Goal: Task Accomplishment & Management: Complete application form

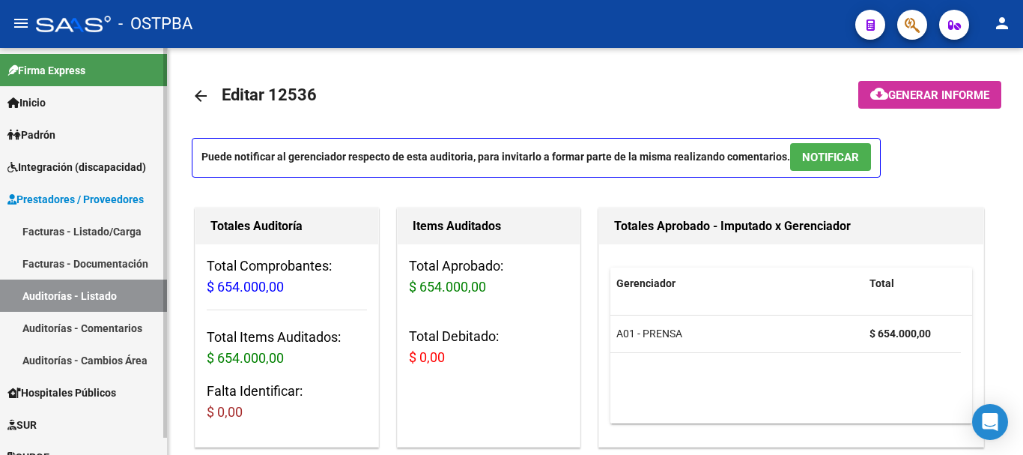
click at [37, 103] on span "Inicio" at bounding box center [26, 102] width 38 height 16
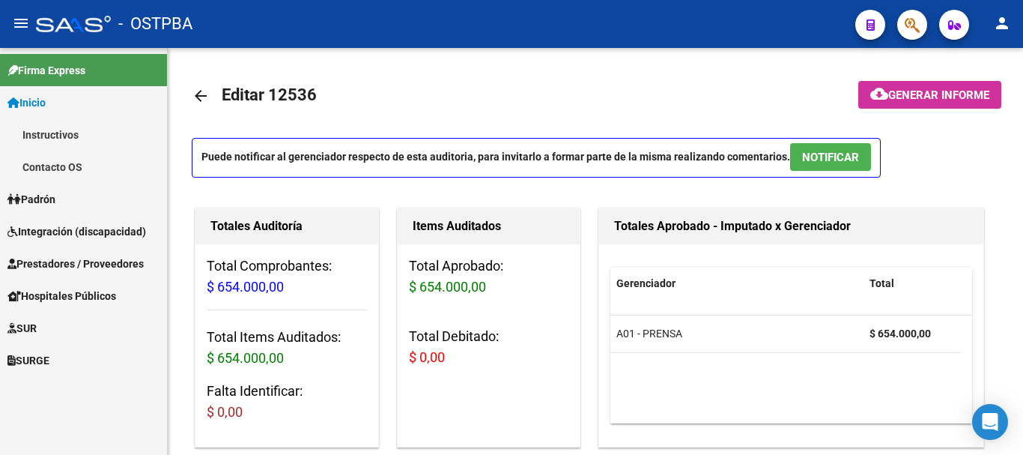
click at [53, 201] on span "Padrón" at bounding box center [31, 199] width 48 height 16
click at [58, 164] on link "Padrón Ágil" at bounding box center [83, 167] width 167 height 32
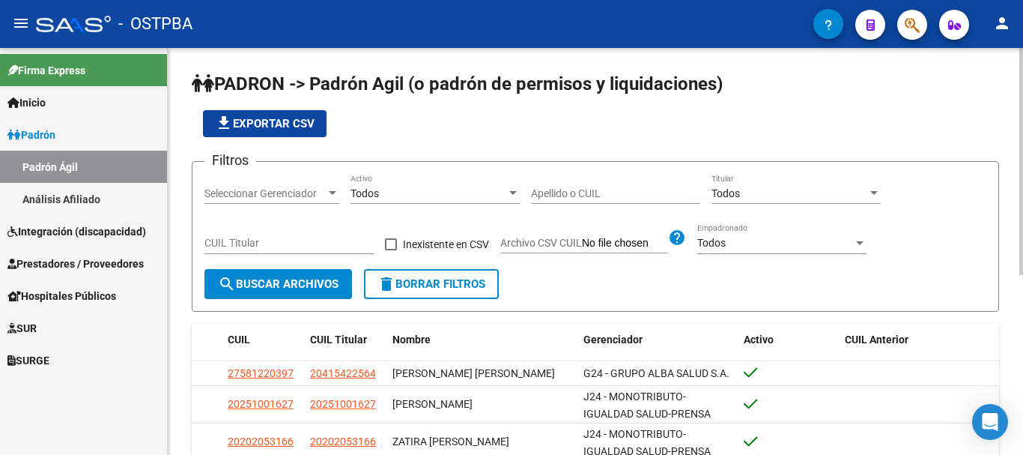
click at [334, 192] on div at bounding box center [332, 193] width 7 height 4
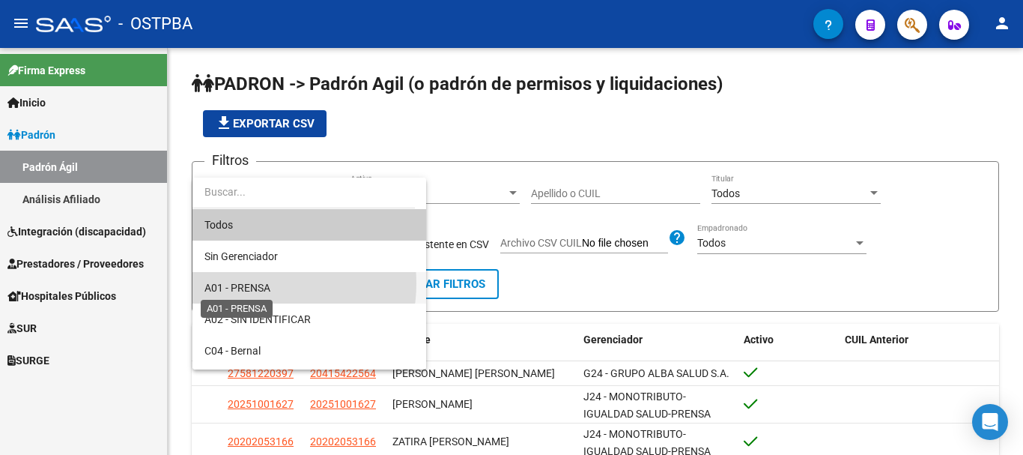
click at [256, 283] on span "A01 - PRENSA" at bounding box center [237, 288] width 66 height 12
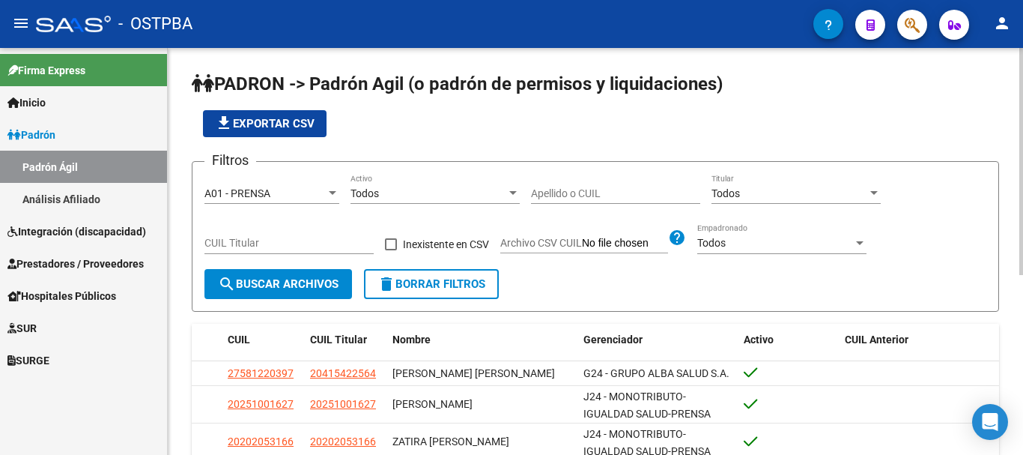
click at [562, 174] on div "Apellido o CUIL" at bounding box center [615, 189] width 169 height 30
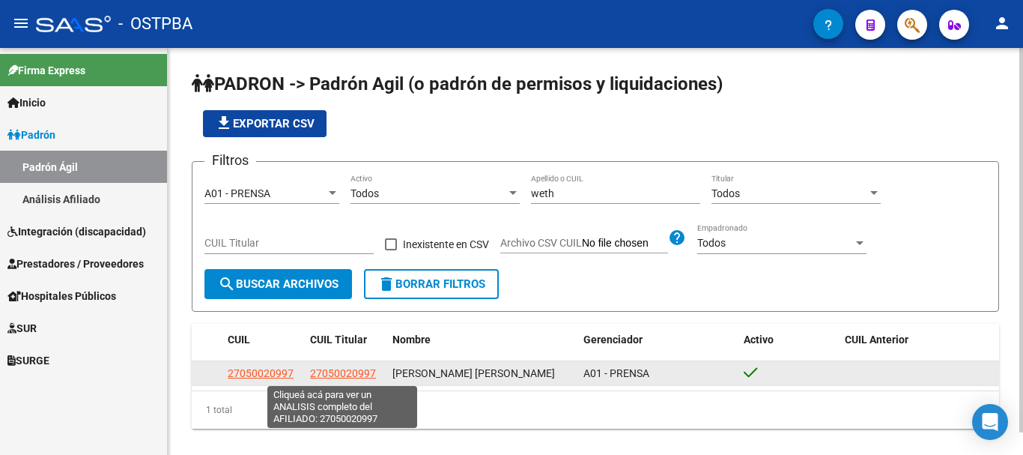
click at [337, 372] on span "27050020997" at bounding box center [343, 373] width 66 height 12
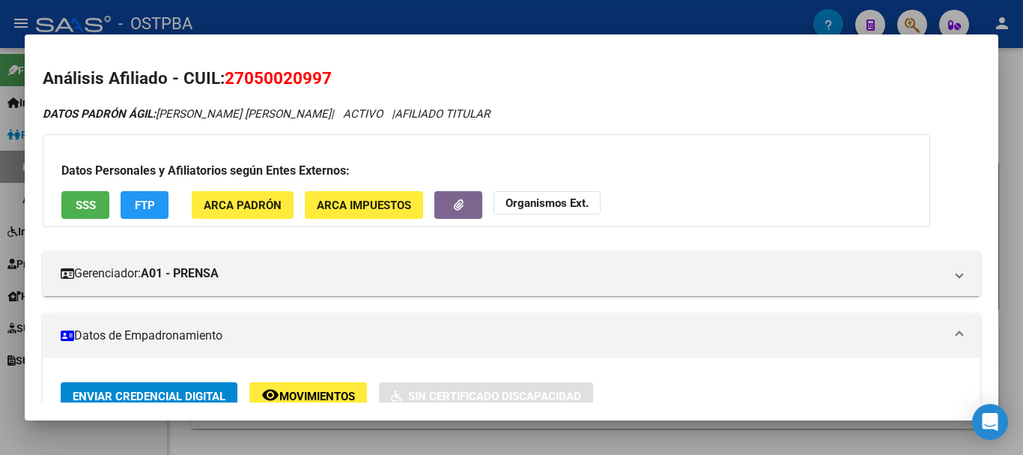
click at [392, 445] on div at bounding box center [511, 227] width 1023 height 455
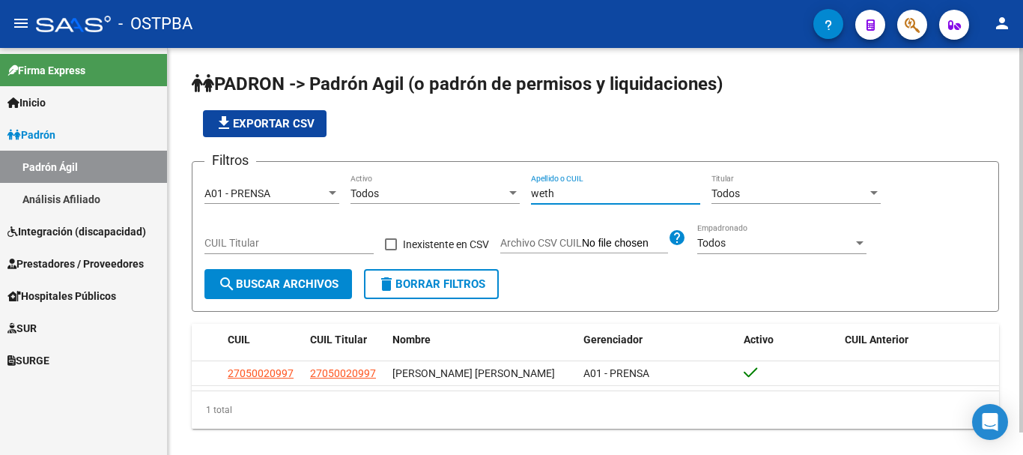
click at [579, 192] on input "weth" at bounding box center [615, 193] width 169 height 13
type input "w"
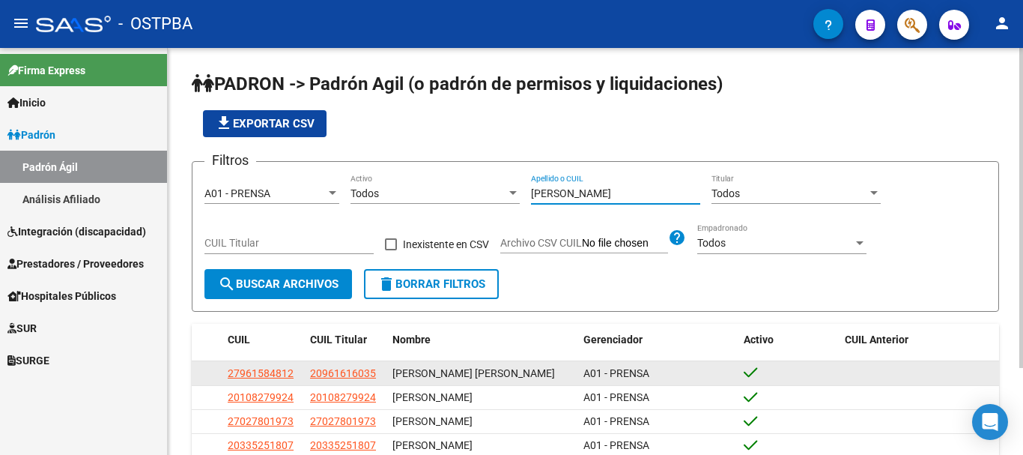
scroll to position [2, 0]
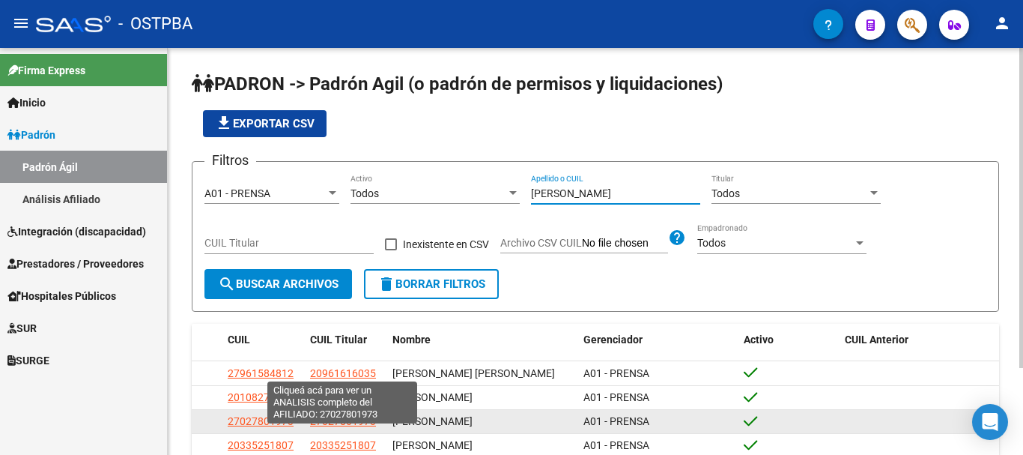
type input "avendaño"
click at [327, 427] on span "27027801973" at bounding box center [343, 421] width 66 height 12
type textarea "27027801973"
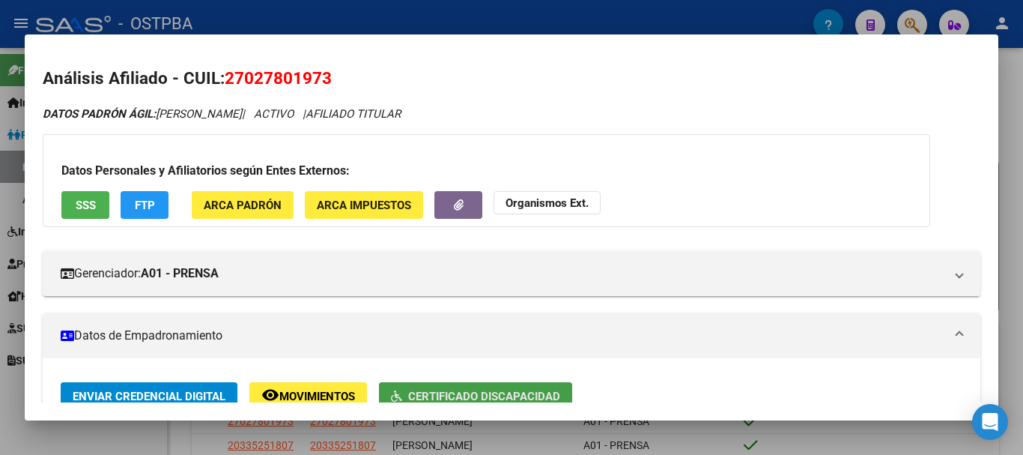
click at [448, 386] on button "Certificado Discapacidad" at bounding box center [475, 396] width 193 height 28
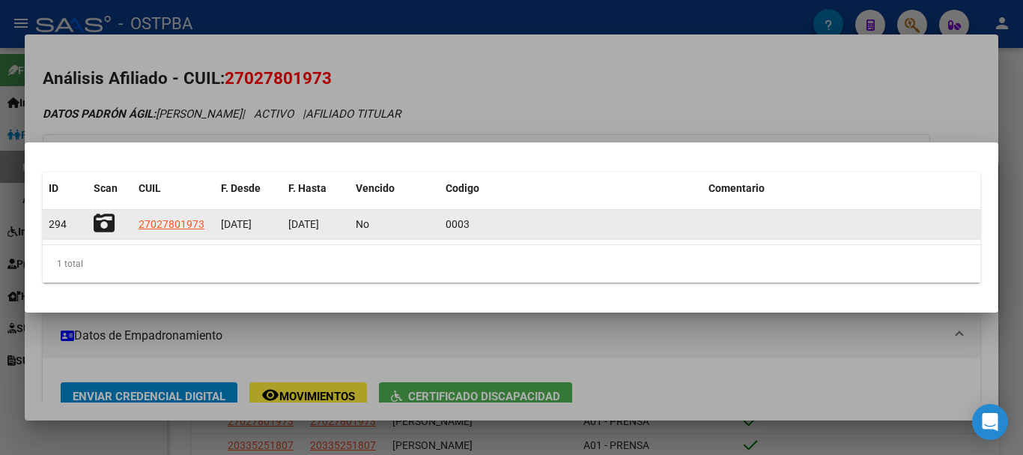
click at [105, 216] on icon at bounding box center [104, 223] width 21 height 21
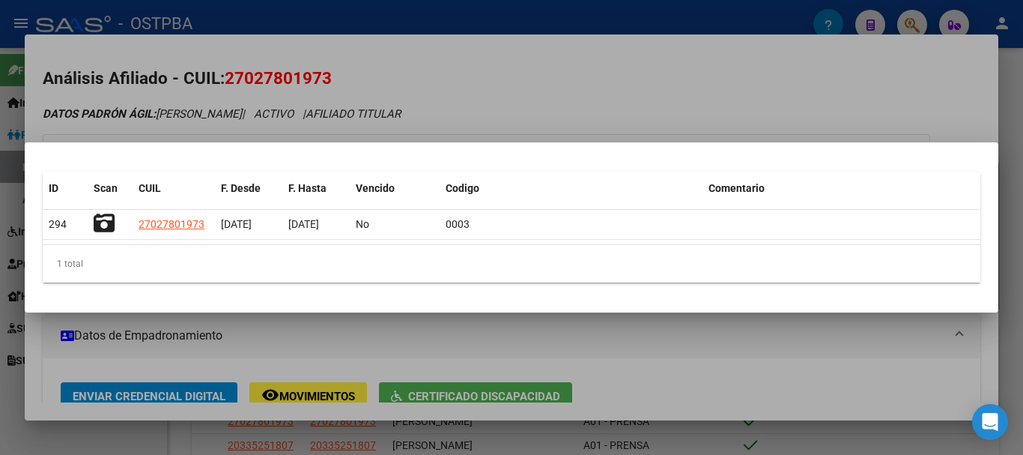
click at [677, 342] on div at bounding box center [511, 227] width 1023 height 455
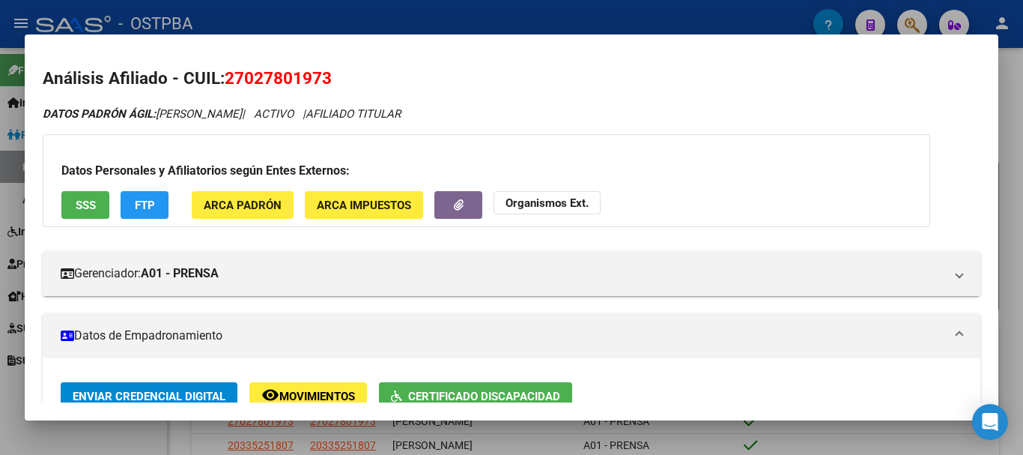
scroll to position [7, 0]
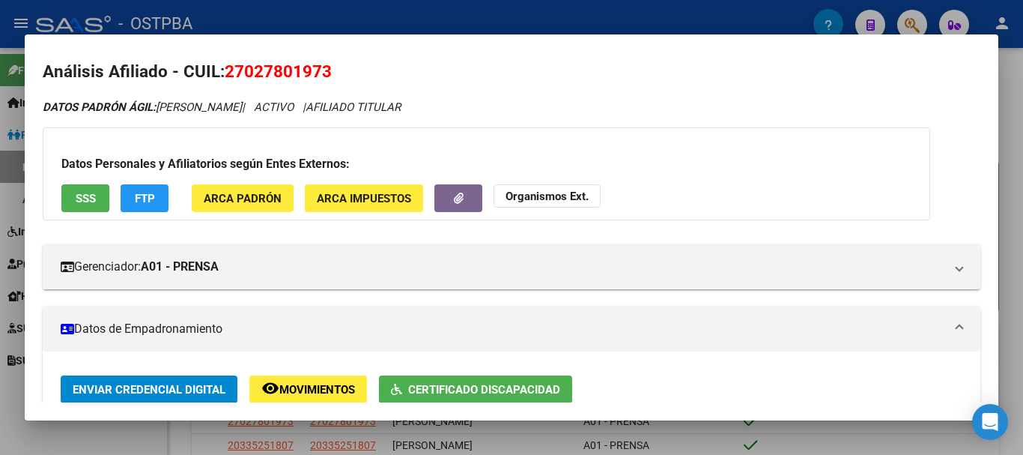
click at [792, 438] on div at bounding box center [511, 227] width 1023 height 455
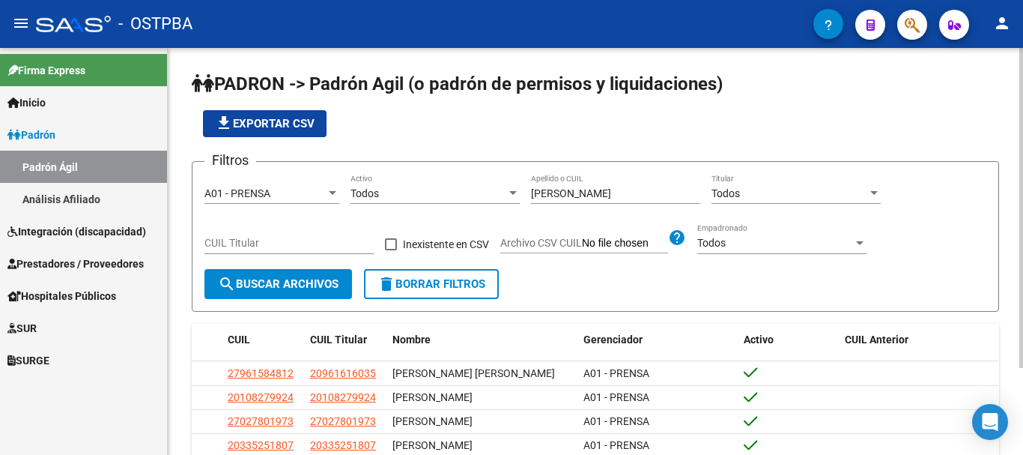
click at [583, 192] on input "avendaño" at bounding box center [615, 193] width 169 height 13
type input "a"
click at [592, 188] on input "Apellido o CUIL" at bounding box center [615, 193] width 169 height 13
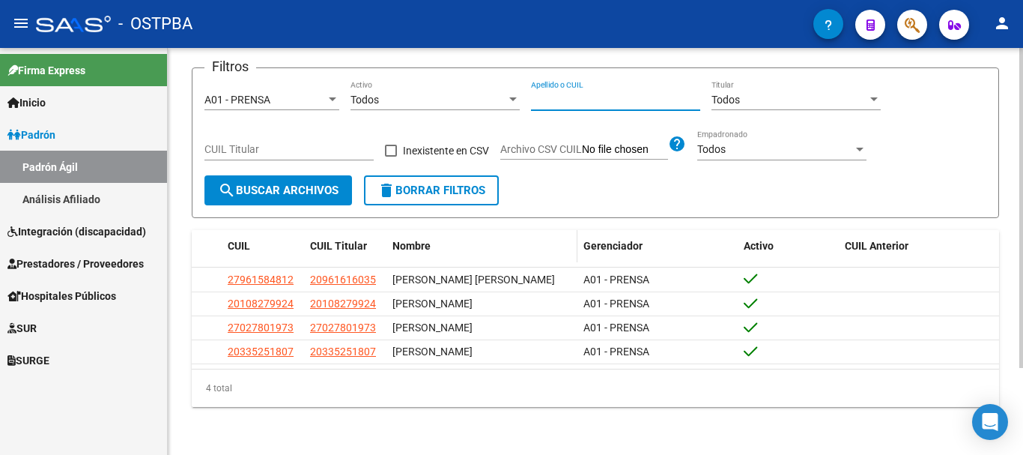
scroll to position [111, 0]
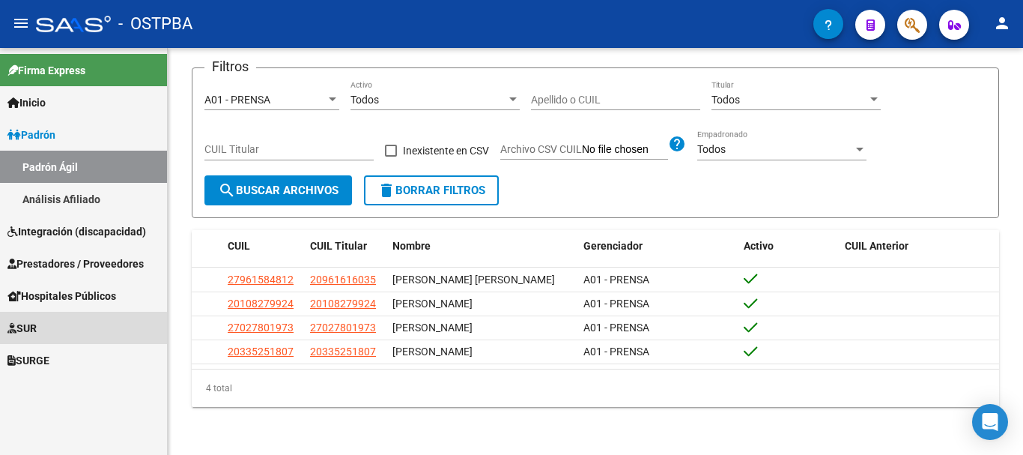
click at [37, 331] on span "SUR" at bounding box center [21, 328] width 29 height 16
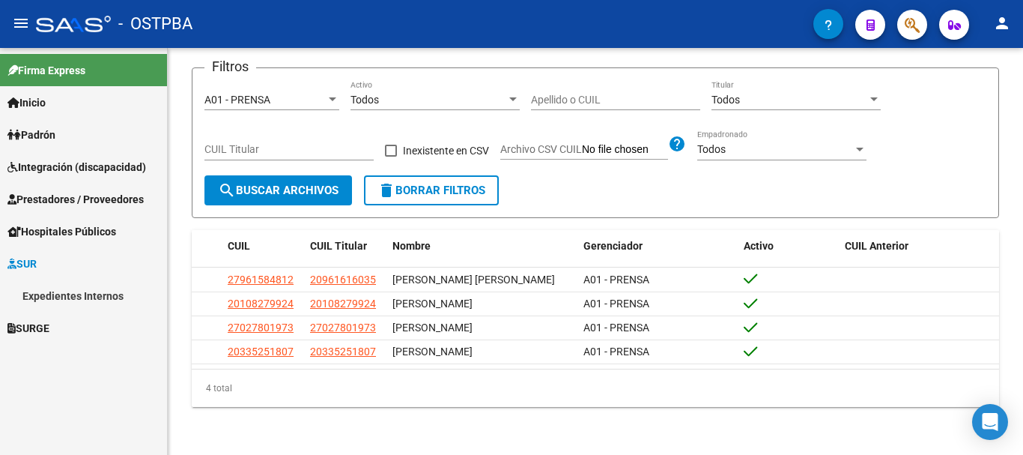
click at [50, 300] on link "Expedientes Internos" at bounding box center [83, 295] width 167 height 32
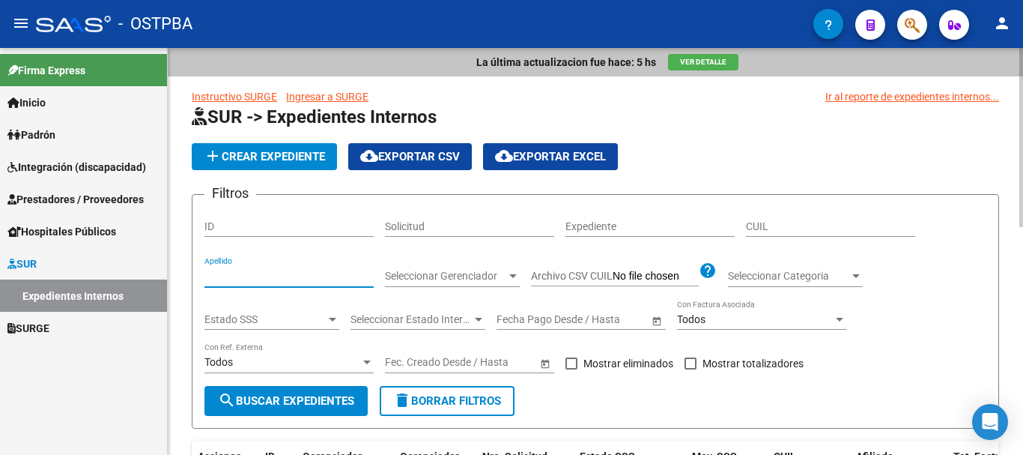
click at [223, 281] on input "Apellido" at bounding box center [288, 276] width 169 height 13
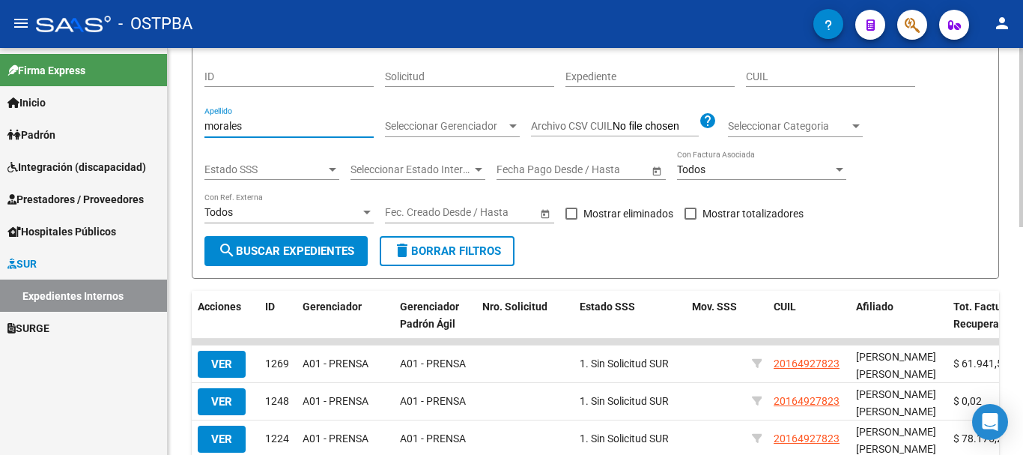
scroll to position [225, 0]
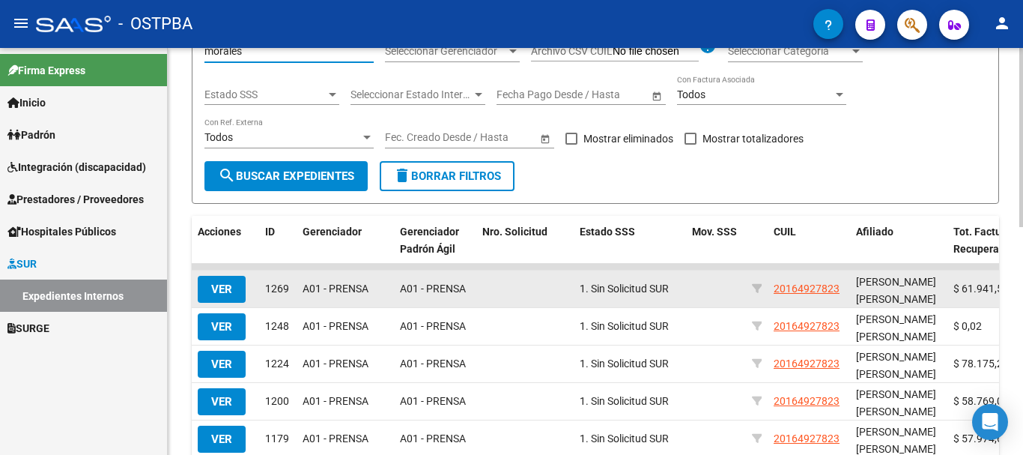
type input "morales"
click at [223, 287] on span "VER" at bounding box center [221, 288] width 21 height 13
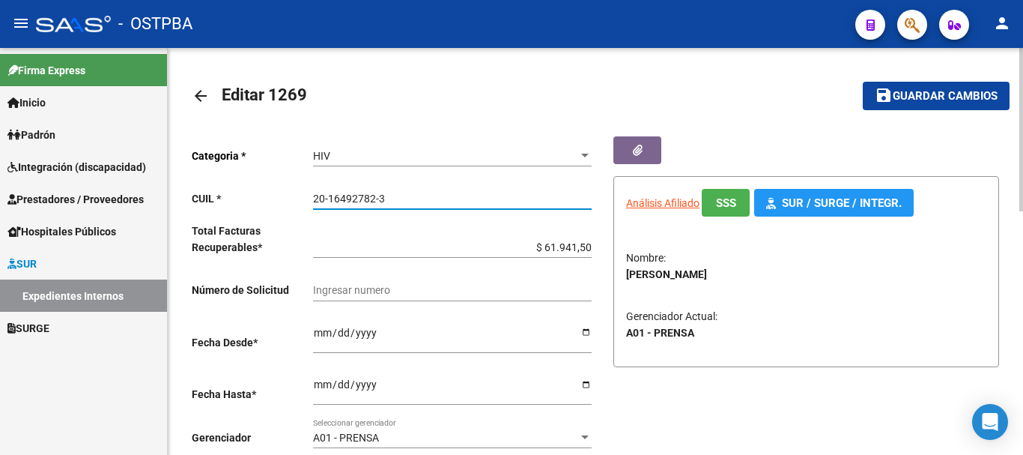
drag, startPoint x: 315, startPoint y: 195, endPoint x: 386, endPoint y: 193, distance: 71.9
click at [386, 193] on input "20-16492782-3" at bounding box center [452, 198] width 279 height 13
click at [201, 89] on mat-icon "arrow_back" at bounding box center [201, 96] width 18 height 18
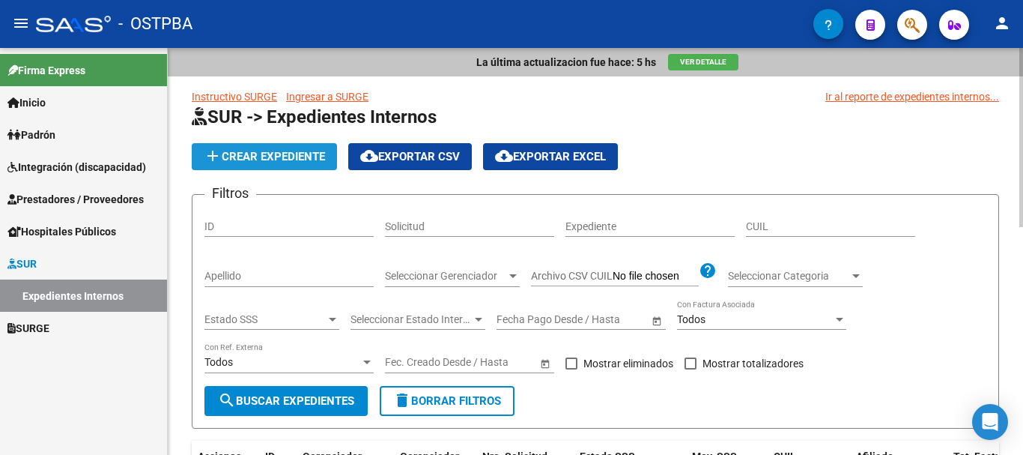
click at [290, 153] on span "add Crear Expediente" at bounding box center [264, 156] width 121 height 13
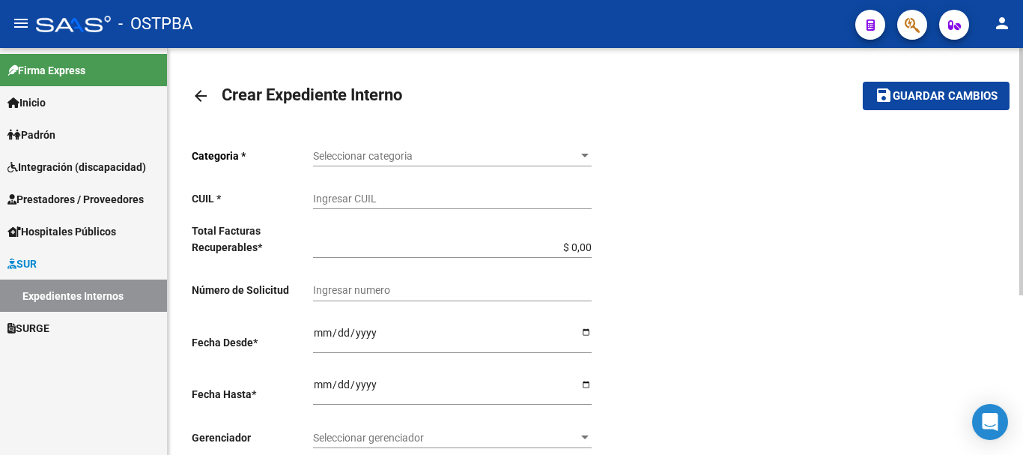
click at [585, 157] on div at bounding box center [584, 156] width 7 height 4
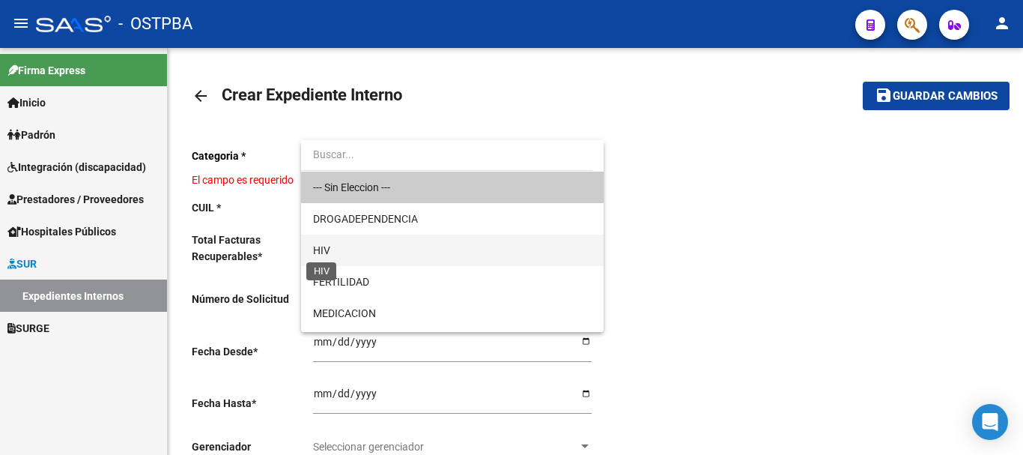
click at [320, 249] on span "HIV" at bounding box center [321, 250] width 17 height 12
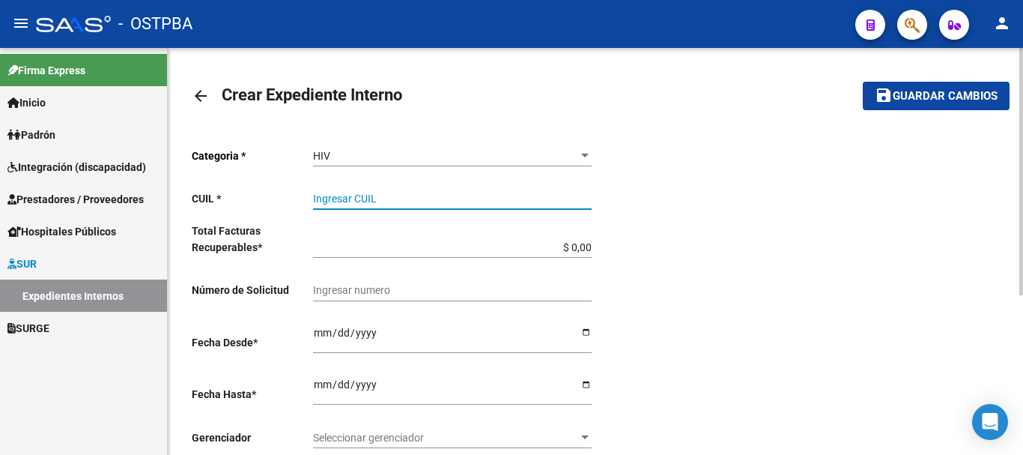
click at [327, 197] on input "Ingresar CUIL" at bounding box center [452, 198] width 279 height 13
paste input "20-16492782-3"
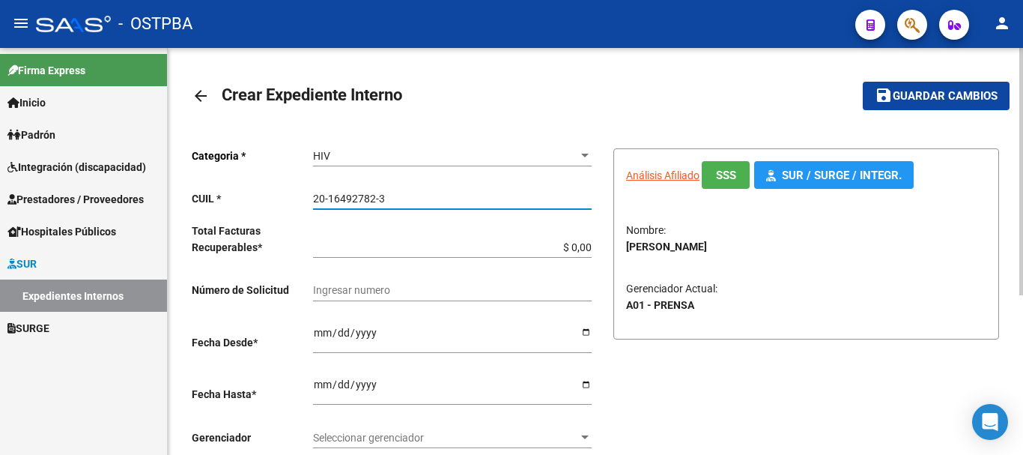
type input "20-16492782-3"
click at [588, 243] on input "$ 0,00" at bounding box center [452, 247] width 279 height 13
type input "$ 0,01"
click at [585, 330] on input "Ingresar desde" at bounding box center [452, 338] width 279 height 22
type input "[DATE]"
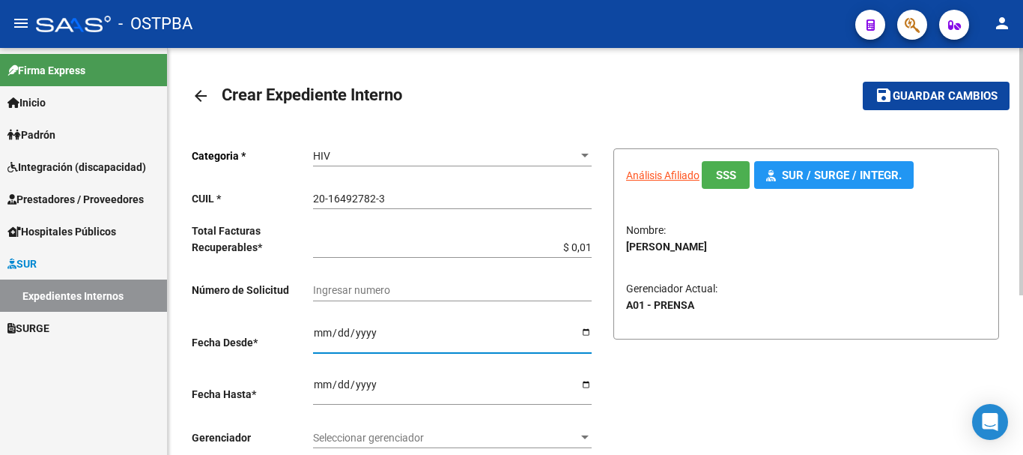
click at [588, 380] on input "Ingresar hasta" at bounding box center [452, 389] width 279 height 22
type input "2025-09-30"
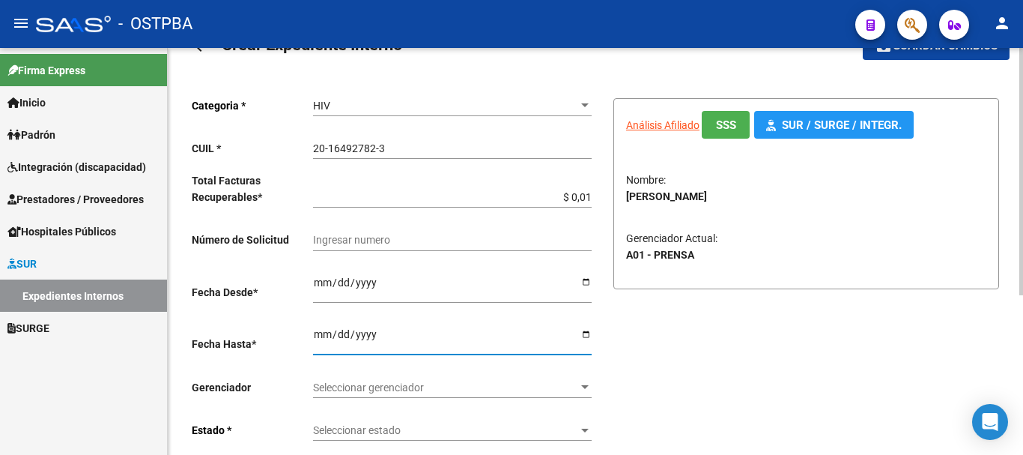
scroll to position [150, 0]
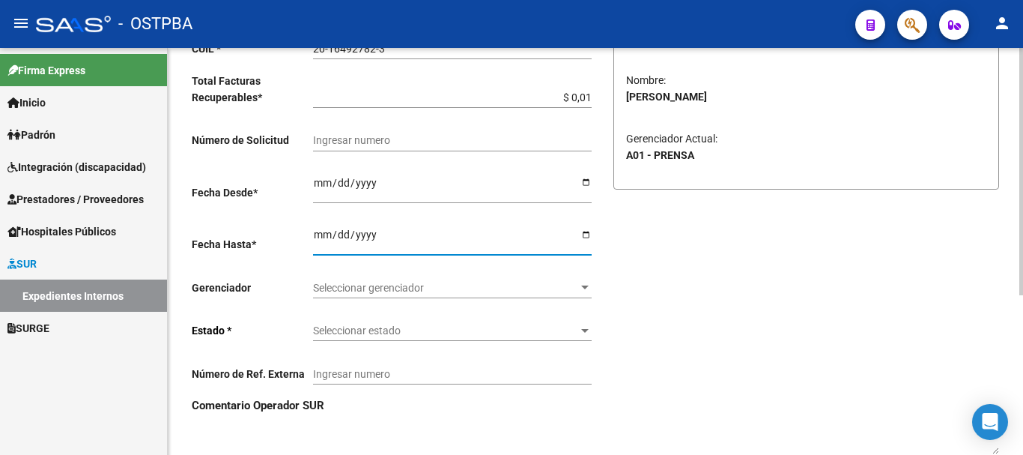
click at [584, 290] on div at bounding box center [584, 288] width 13 height 12
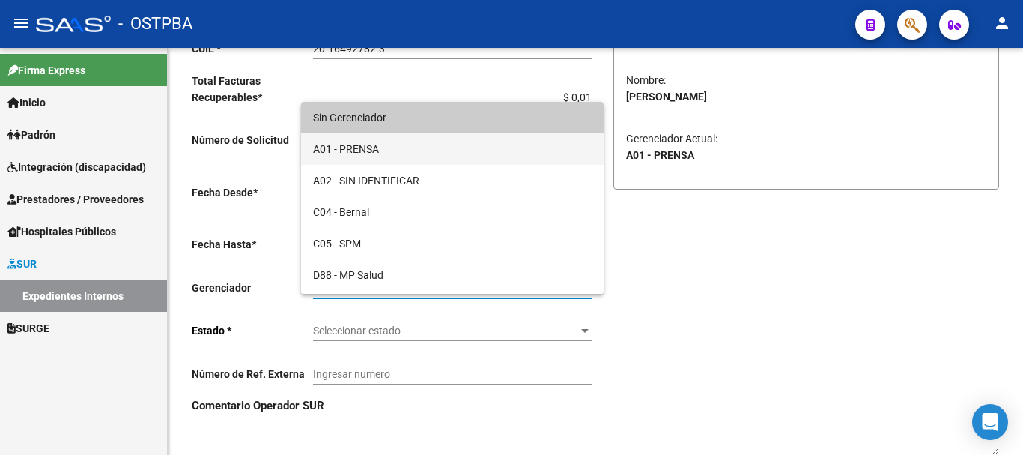
click at [359, 148] on span "A01 - PRENSA" at bounding box center [452, 148] width 279 height 31
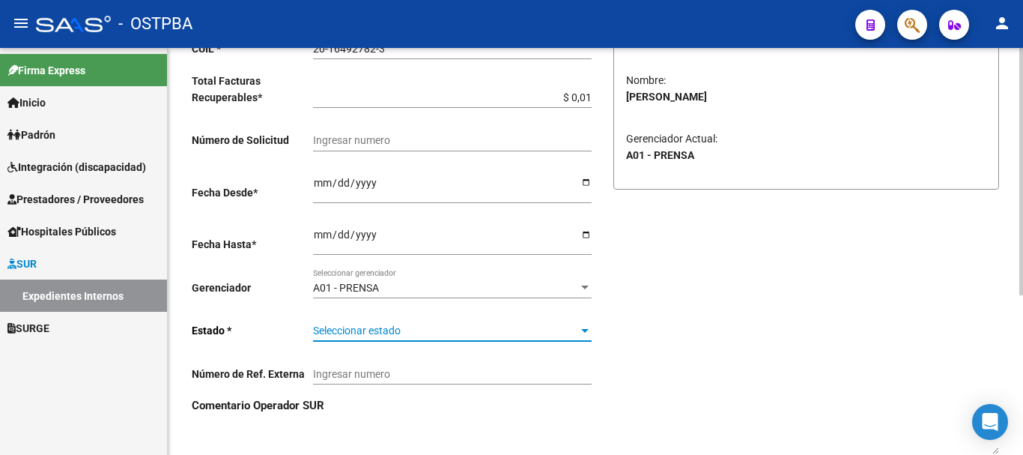
click at [588, 326] on div at bounding box center [584, 330] width 13 height 12
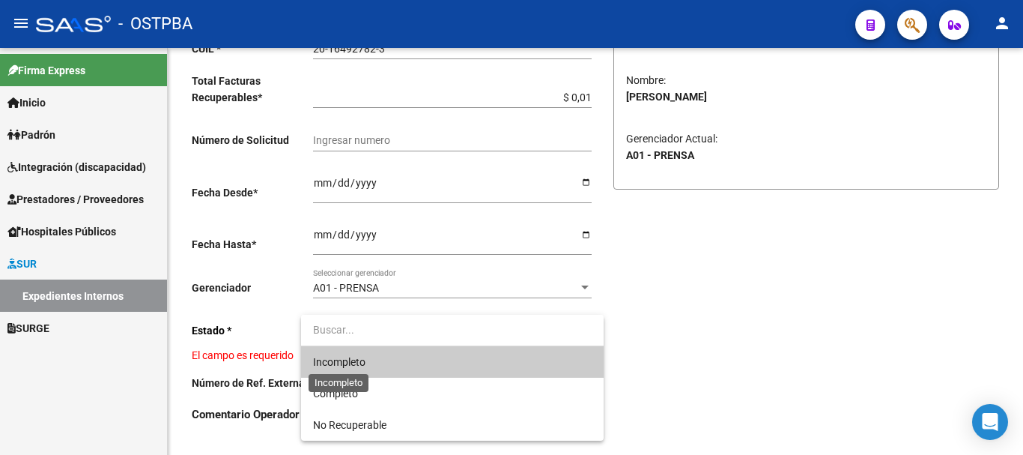
click at [354, 364] on span "Incompleto" at bounding box center [339, 362] width 52 height 12
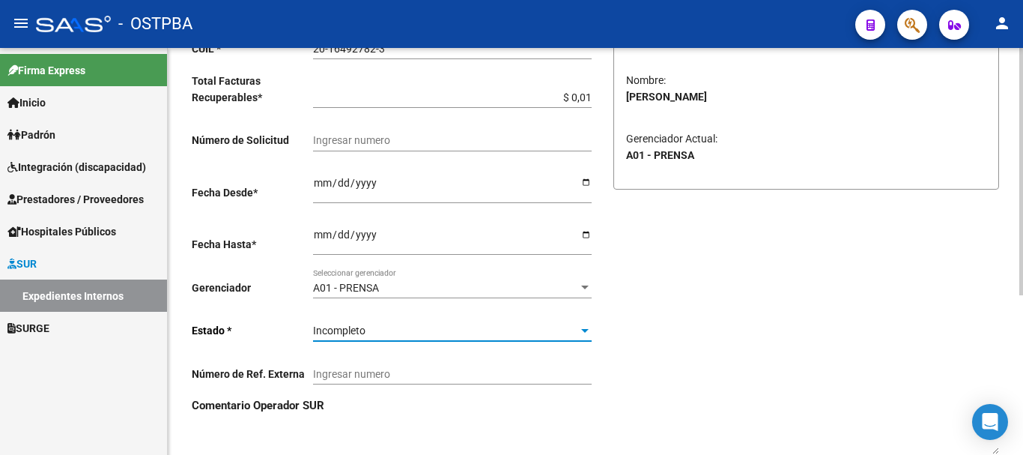
scroll to position [0, 0]
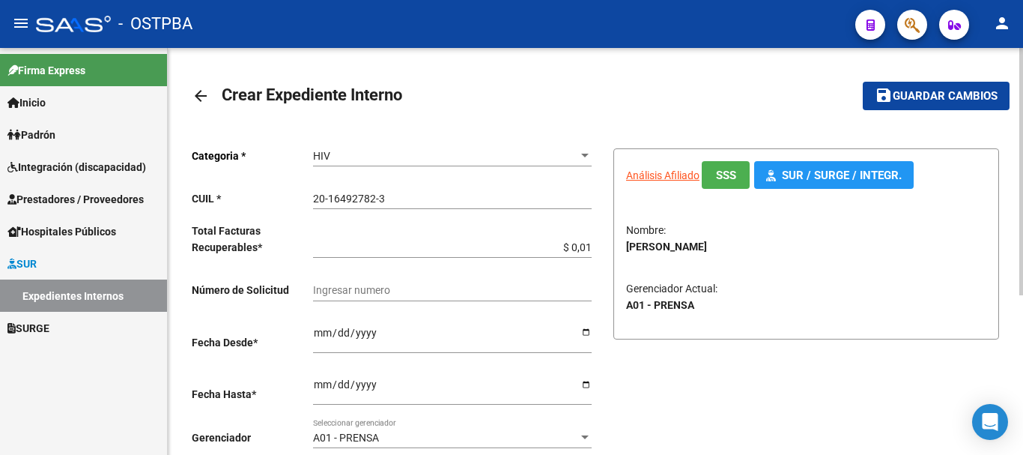
click at [941, 94] on span "Guardar cambios" at bounding box center [945, 96] width 105 height 13
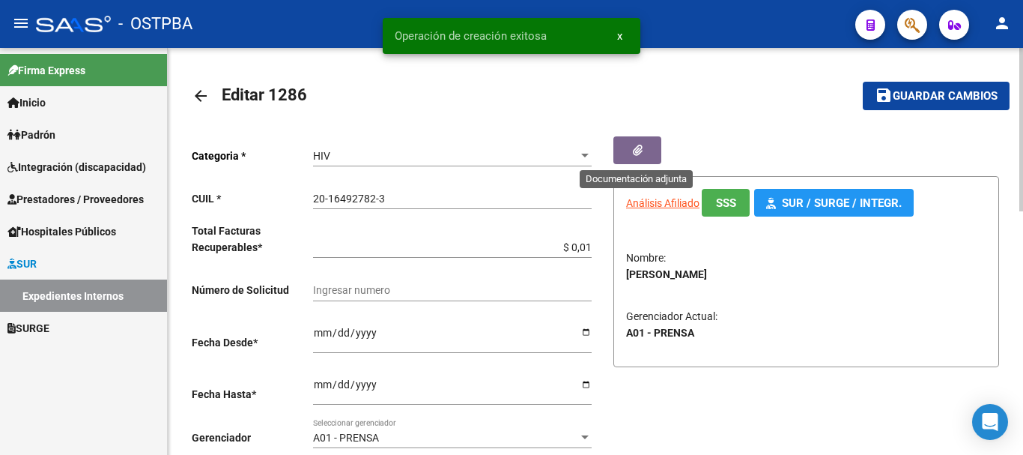
click at [640, 152] on icon "button" at bounding box center [638, 150] width 10 height 11
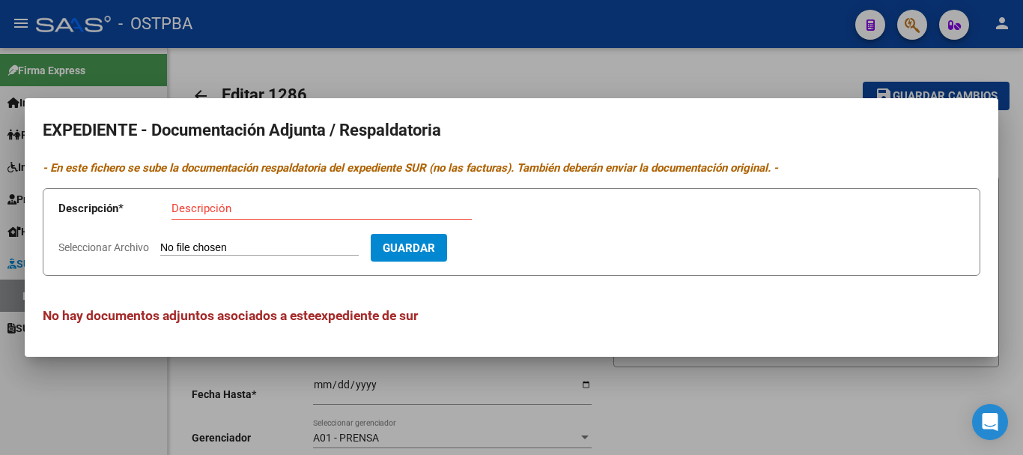
click at [196, 186] on mat-dialog-content "EXPEDIENTE - Documentación Adjunta / Respaldatoria - En este fichero se sube la…" at bounding box center [512, 227] width 974 height 222
click at [201, 210] on input "Descripción" at bounding box center [322, 207] width 300 height 13
type input "Receta M-ARMO"
click at [206, 243] on input "Seleccionar Archivo" at bounding box center [259, 248] width 198 height 14
type input "C:\fakepath\Receta M-ARMO_20250908_0001.pdf"
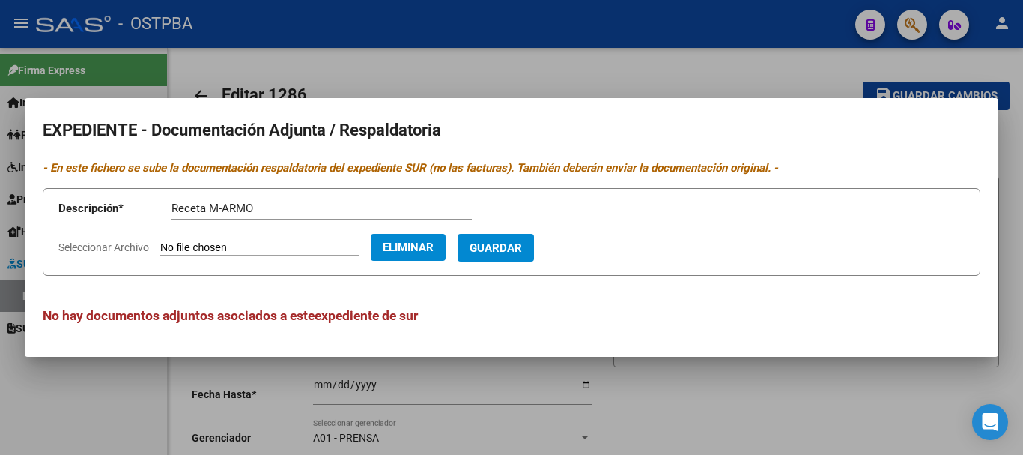
click at [522, 243] on span "Guardar" at bounding box center [496, 247] width 52 height 13
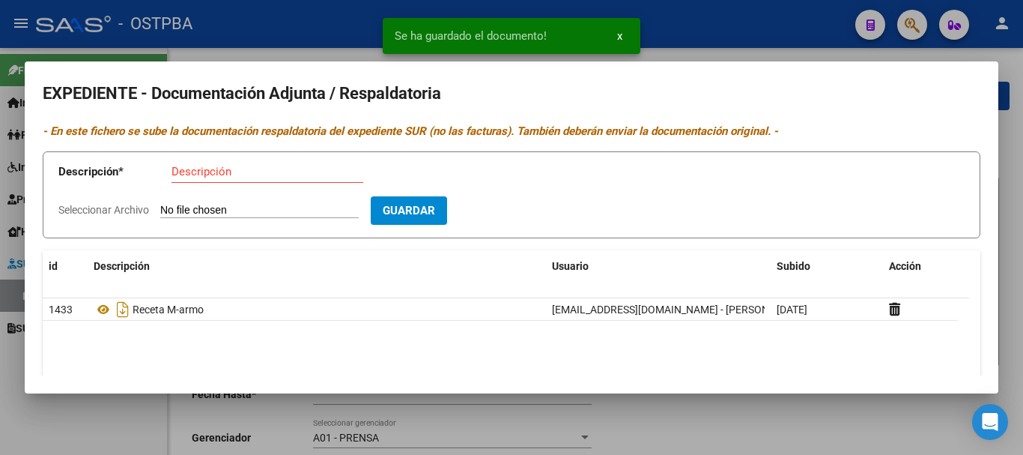
click at [771, 412] on div at bounding box center [511, 227] width 1023 height 455
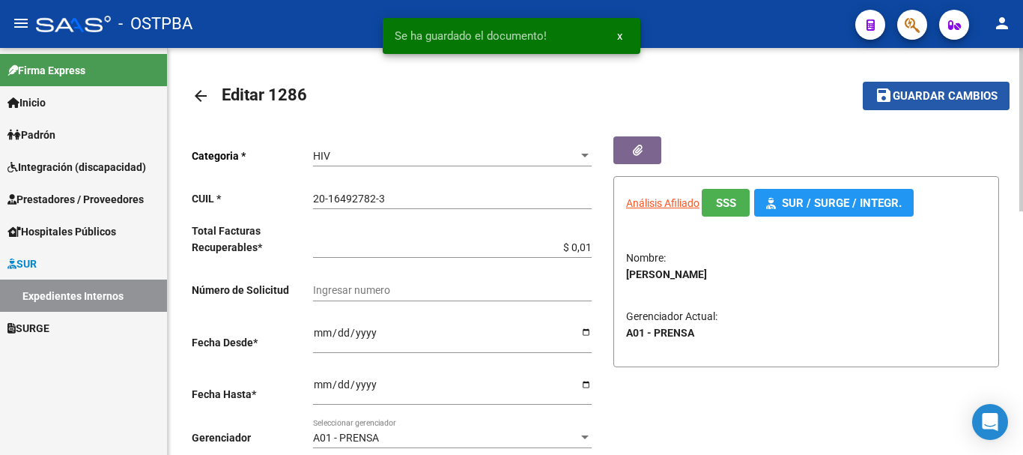
click at [917, 90] on span "Guardar cambios" at bounding box center [945, 96] width 105 height 13
click at [197, 94] on mat-icon "arrow_back" at bounding box center [201, 96] width 18 height 18
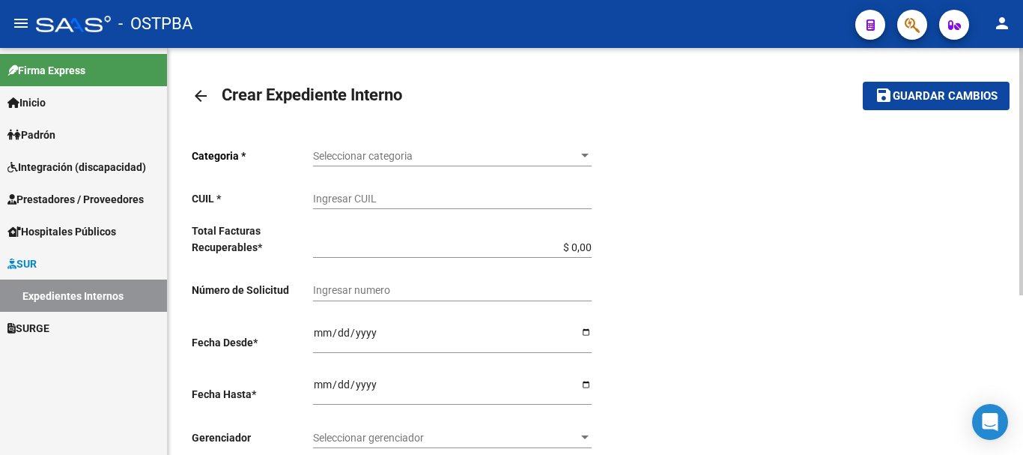
click at [198, 97] on mat-icon "arrow_back" at bounding box center [201, 96] width 18 height 18
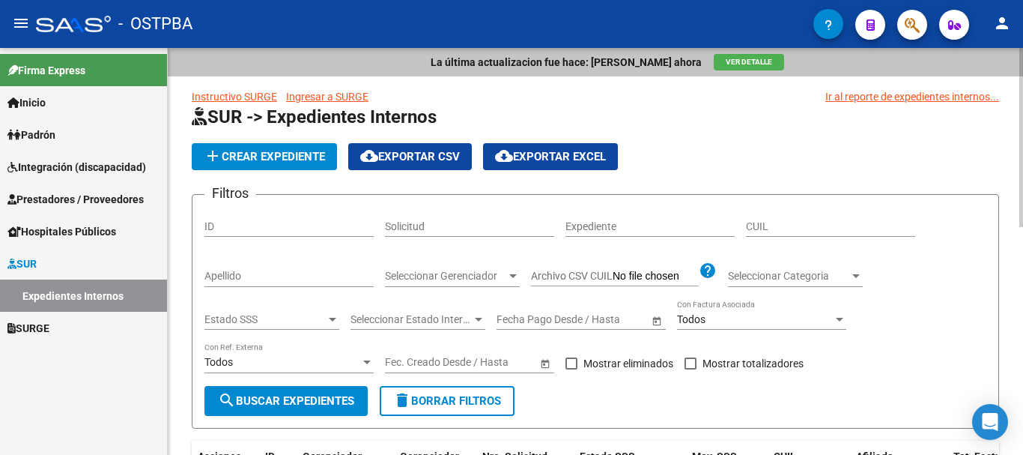
click at [252, 156] on span "add Crear Expediente" at bounding box center [264, 156] width 121 height 13
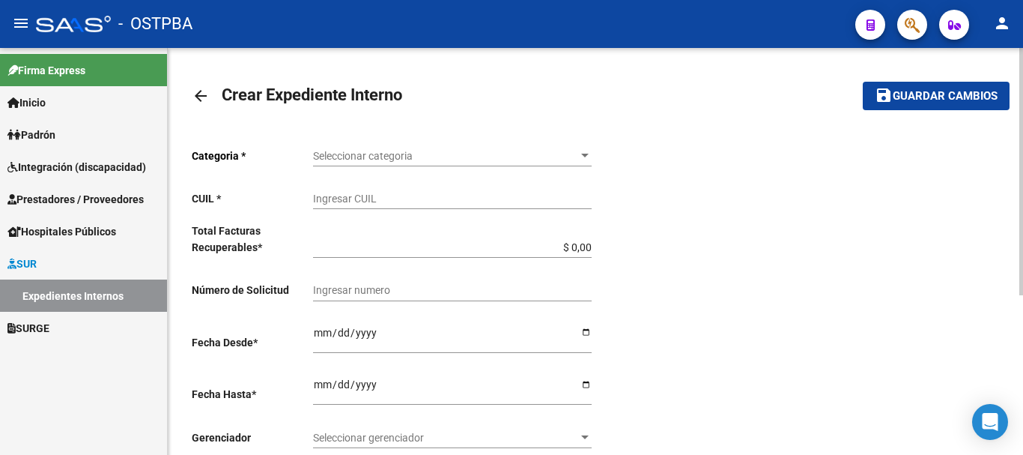
click at [588, 154] on div at bounding box center [584, 156] width 7 height 4
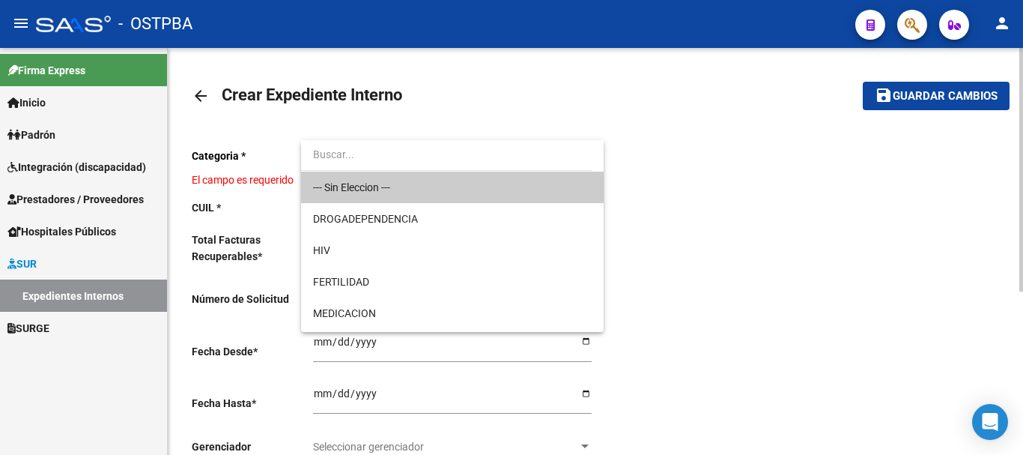
drag, startPoint x: 744, startPoint y: 275, endPoint x: 723, endPoint y: 270, distance: 21.4
click at [740, 273] on div at bounding box center [511, 227] width 1023 height 455
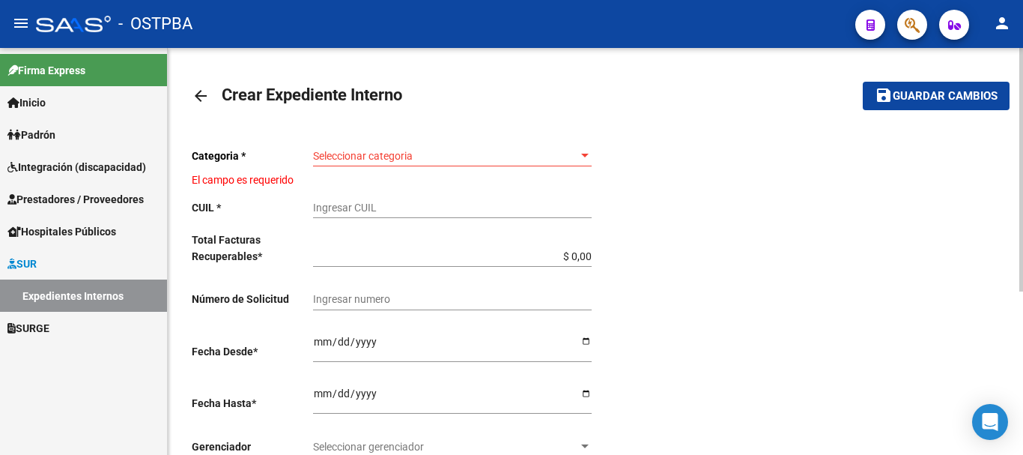
click at [198, 91] on mat-icon "arrow_back" at bounding box center [201, 96] width 18 height 18
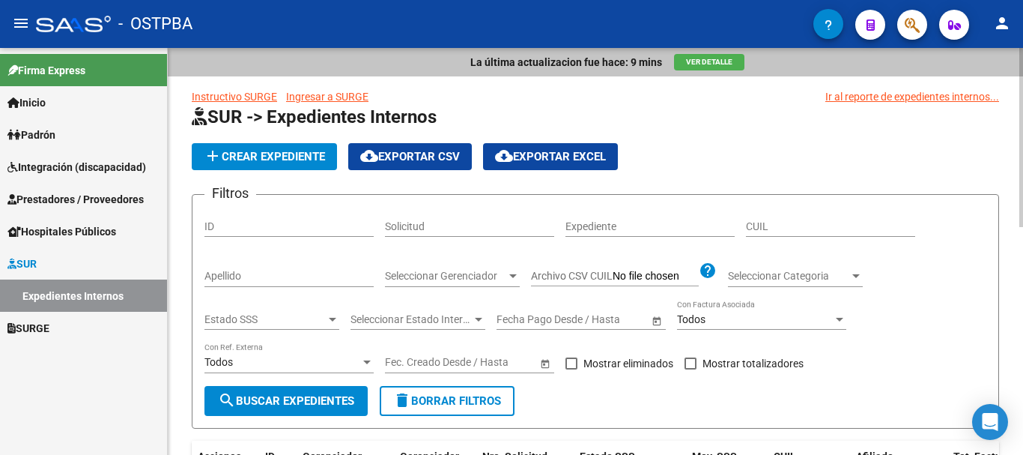
click at [246, 276] on input "Apellido" at bounding box center [288, 276] width 169 height 13
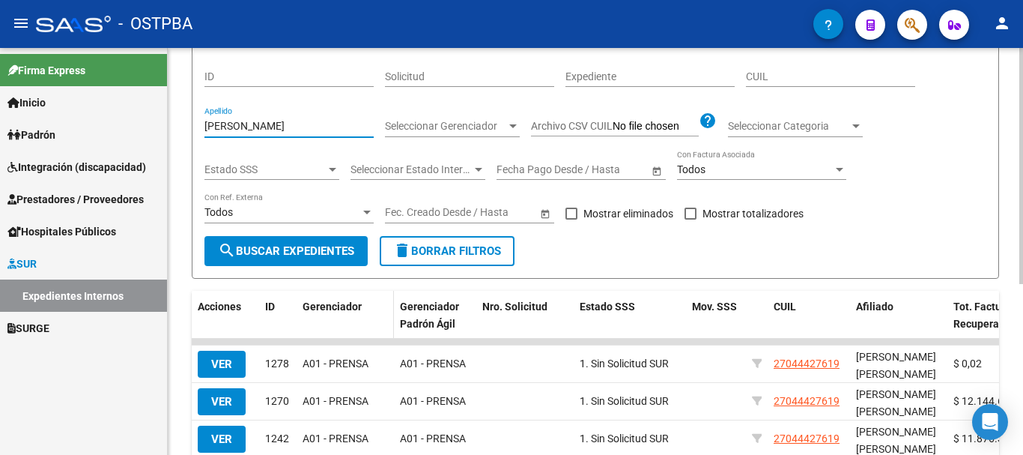
scroll to position [225, 0]
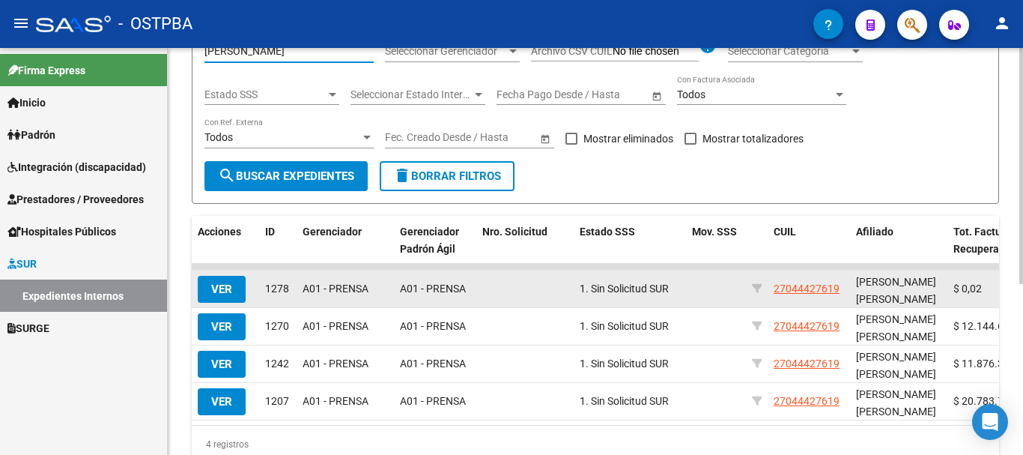
type input "kagel"
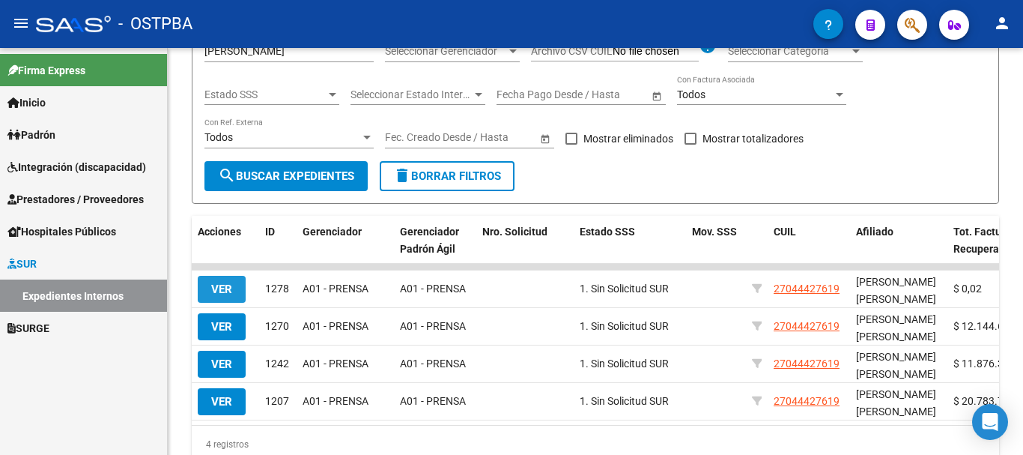
click at [216, 294] on span "VER" at bounding box center [221, 288] width 21 height 13
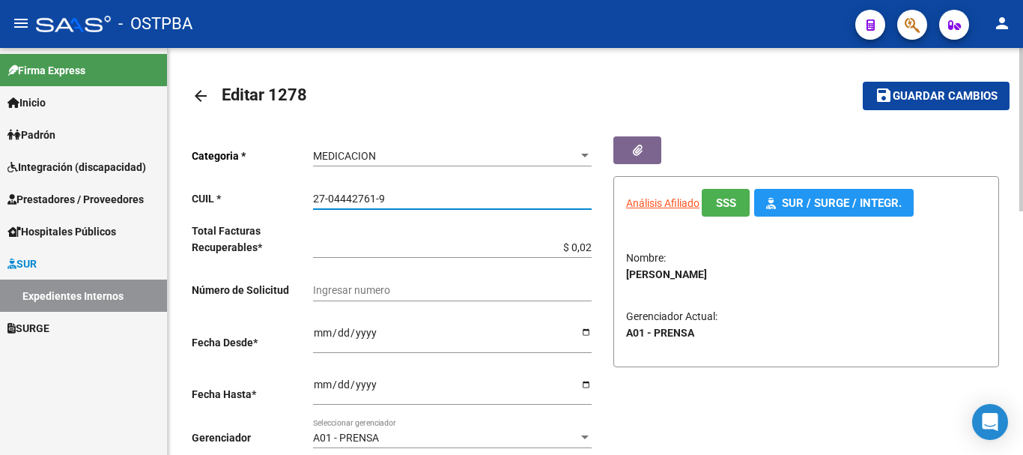
drag, startPoint x: 313, startPoint y: 198, endPoint x: 386, endPoint y: 197, distance: 73.4
click at [389, 197] on input "27-04442761-9" at bounding box center [452, 198] width 279 height 13
click at [200, 96] on mat-icon "arrow_back" at bounding box center [201, 96] width 18 height 18
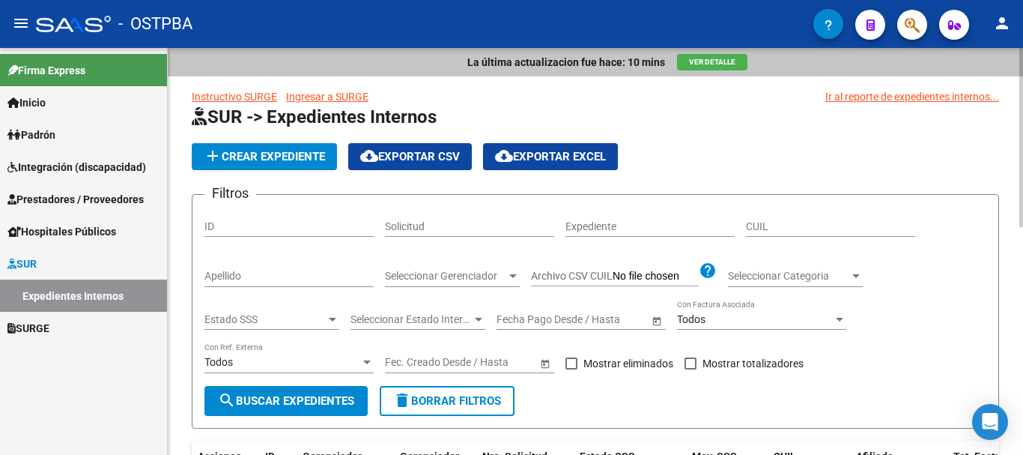
click at [267, 155] on span "add Crear Expediente" at bounding box center [264, 156] width 121 height 13
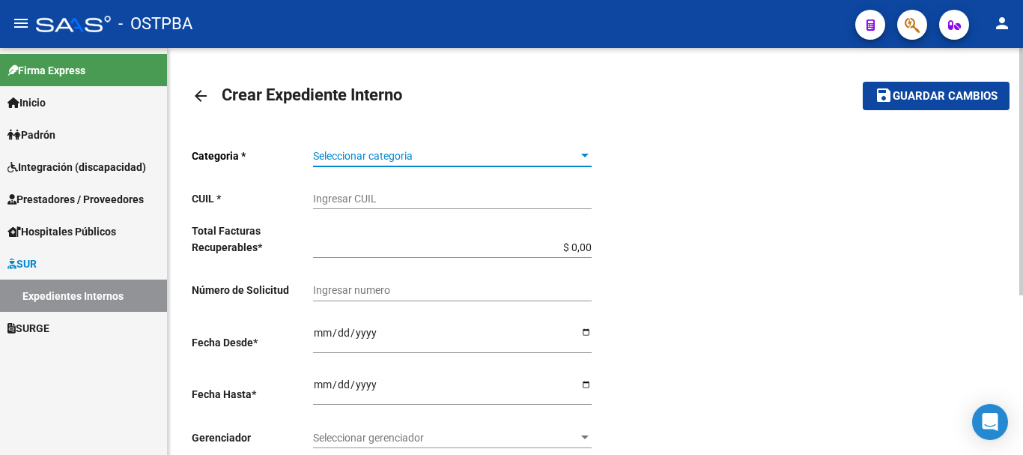
click at [583, 153] on div at bounding box center [584, 156] width 13 height 12
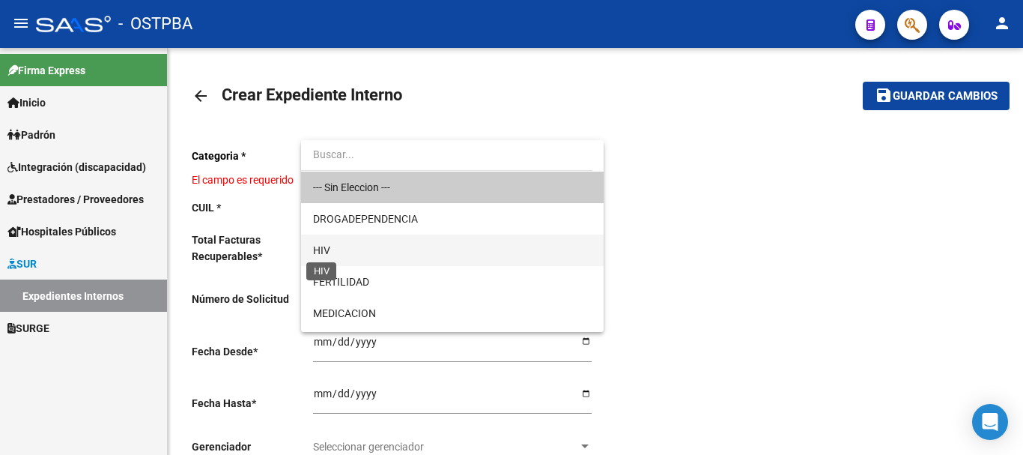
click at [318, 246] on span "HIV" at bounding box center [321, 250] width 17 height 12
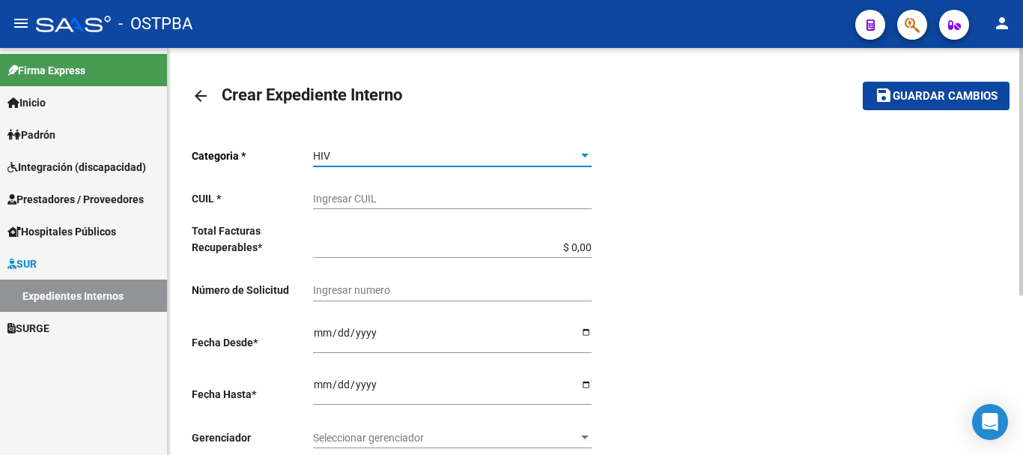
click at [334, 197] on input "Ingresar CUIL" at bounding box center [452, 198] width 279 height 13
paste input "27-04442761-9"
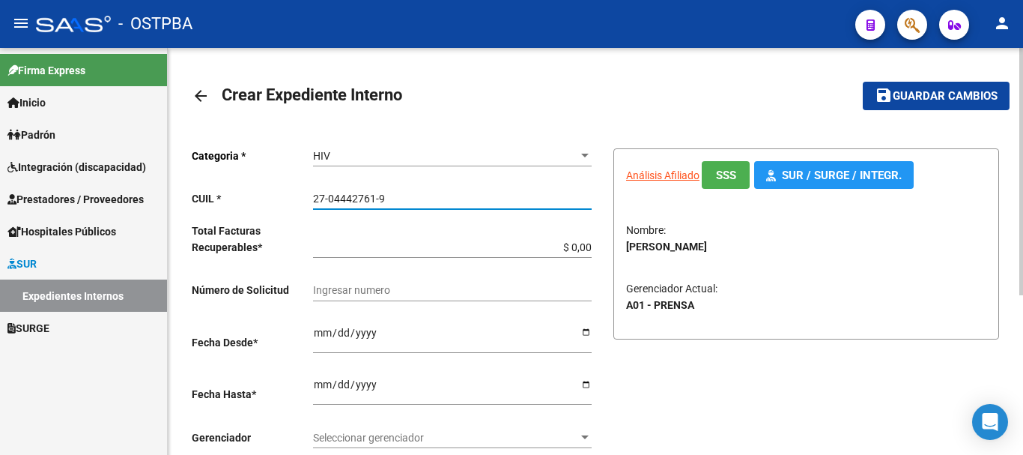
type input "27-04442761-9"
drag, startPoint x: 590, startPoint y: 244, endPoint x: 569, endPoint y: 255, distance: 23.4
click at [589, 245] on input "$ 0,00" at bounding box center [452, 247] width 279 height 13
type input "$ 0,01"
click at [581, 329] on input "Ingresar desde" at bounding box center [452, 338] width 279 height 22
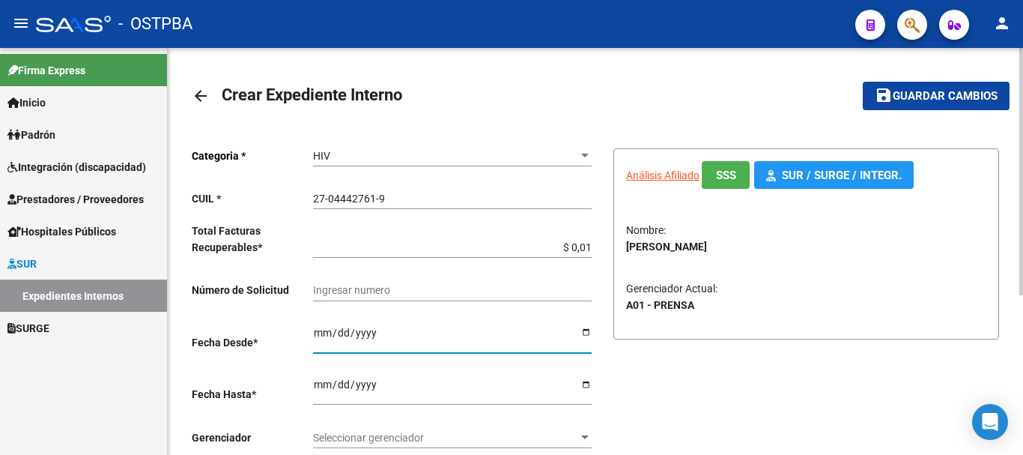
type input "[DATE]"
click at [586, 383] on input "Ingresar hasta" at bounding box center [452, 389] width 279 height 22
type input "2025-09-30"
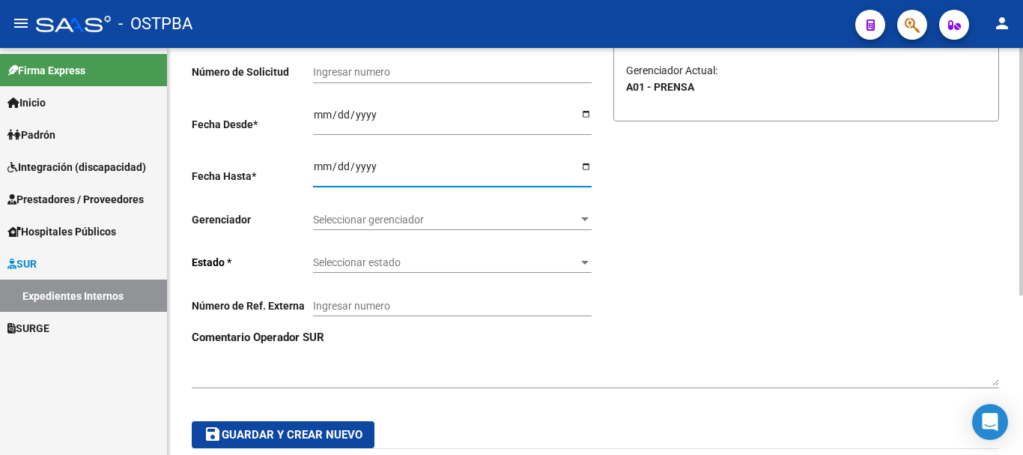
scroll to position [225, 0]
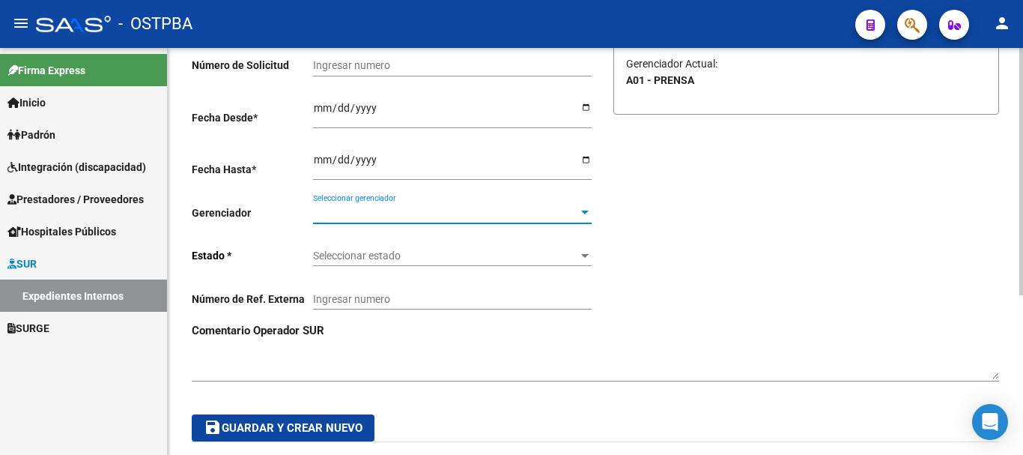
click at [586, 207] on div at bounding box center [584, 213] width 13 height 12
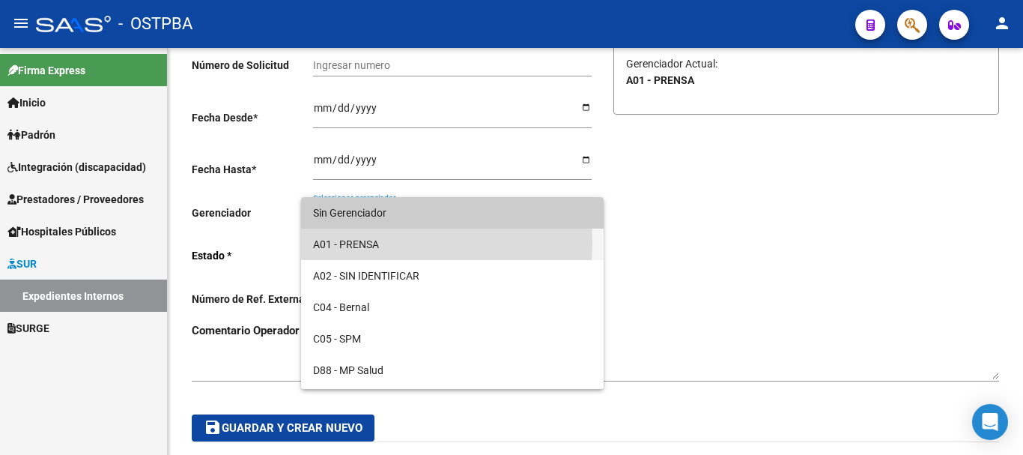
click at [354, 242] on span "A01 - PRENSA" at bounding box center [452, 243] width 279 height 31
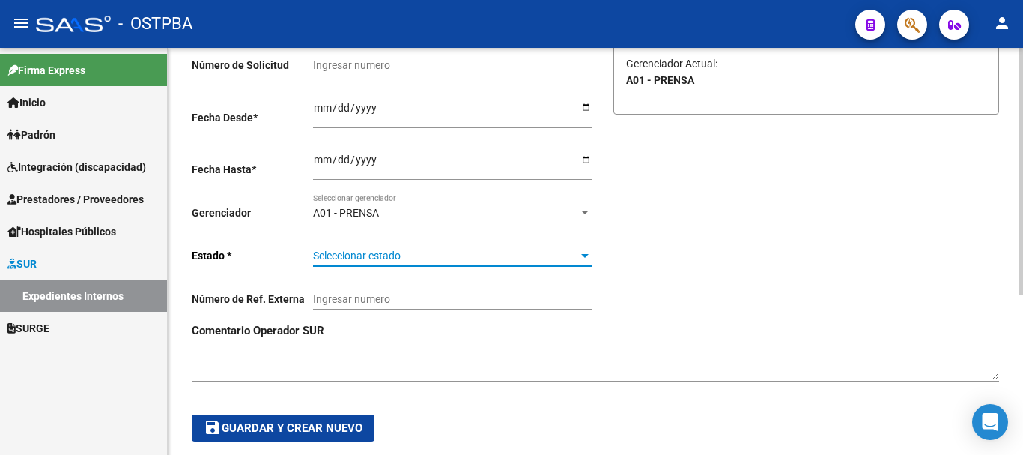
click at [584, 255] on div at bounding box center [584, 256] width 7 height 4
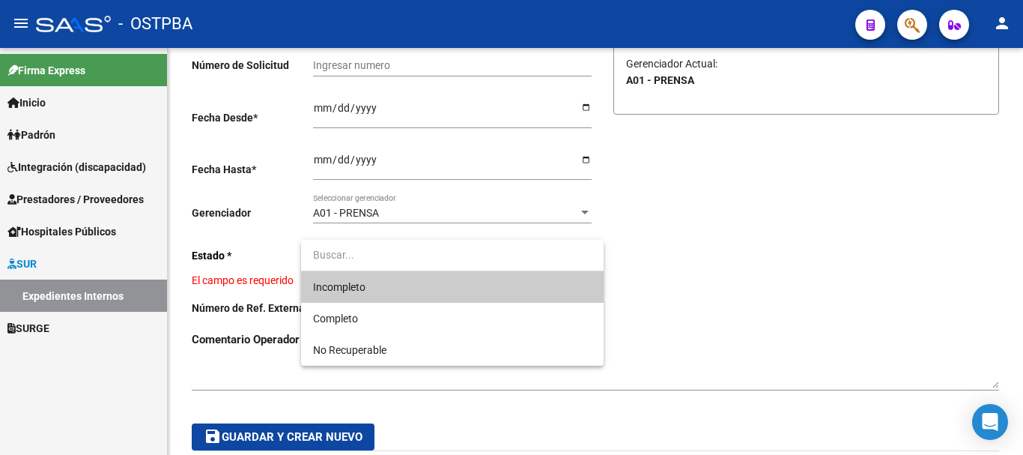
click at [374, 294] on span "Incompleto" at bounding box center [452, 286] width 279 height 31
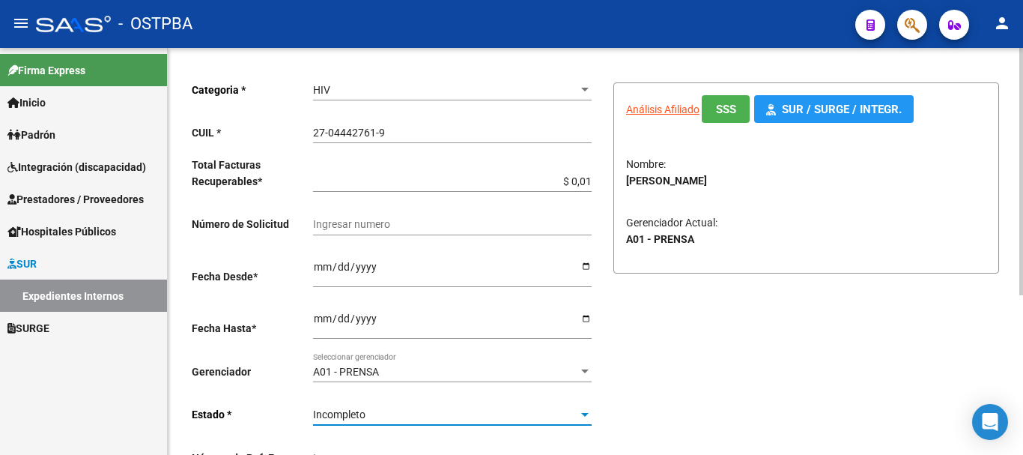
scroll to position [0, 0]
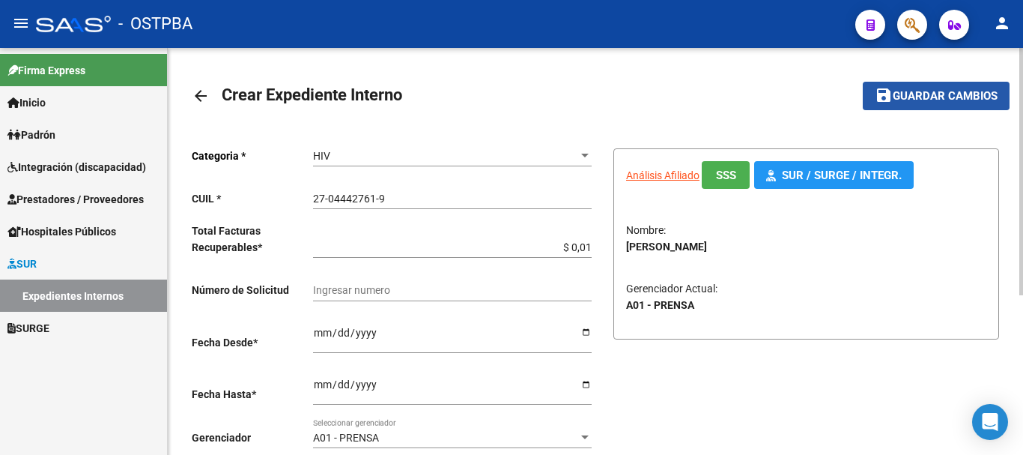
click at [928, 88] on button "save Guardar cambios" at bounding box center [936, 96] width 147 height 28
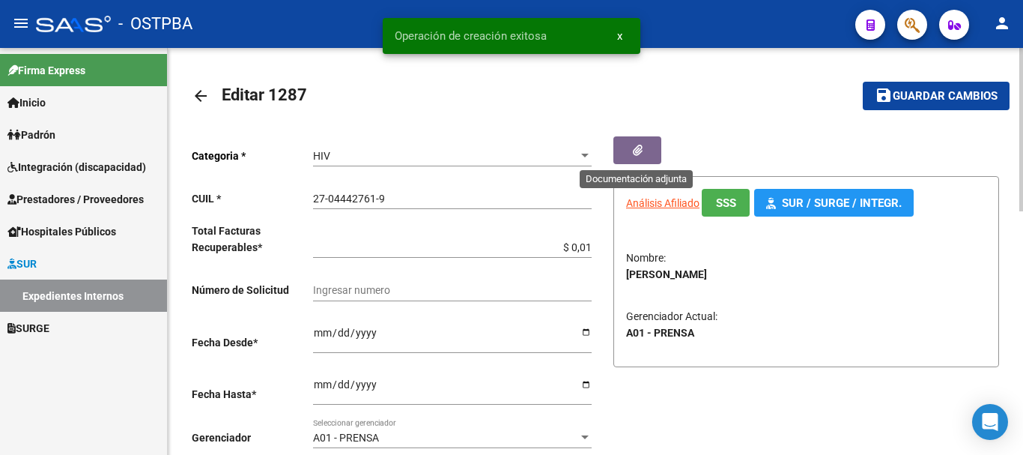
click at [637, 148] on icon "button" at bounding box center [638, 150] width 10 height 11
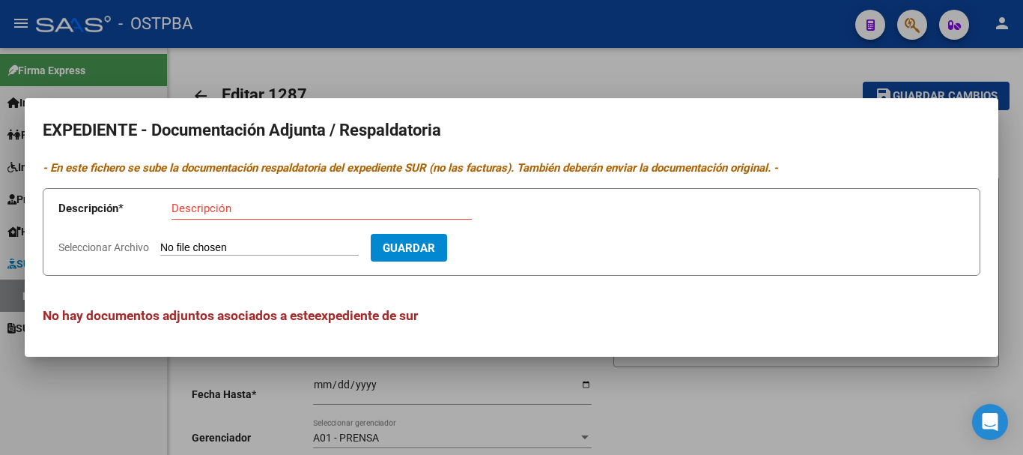
click at [223, 215] on div "Descripción" at bounding box center [322, 208] width 300 height 22
type input "Recetas Kagel"
click at [231, 249] on input "Seleccionar Archivo" at bounding box center [259, 248] width 198 height 14
type input "C:\fakepath\Recetas Kagel_20250908_0001.pdf"
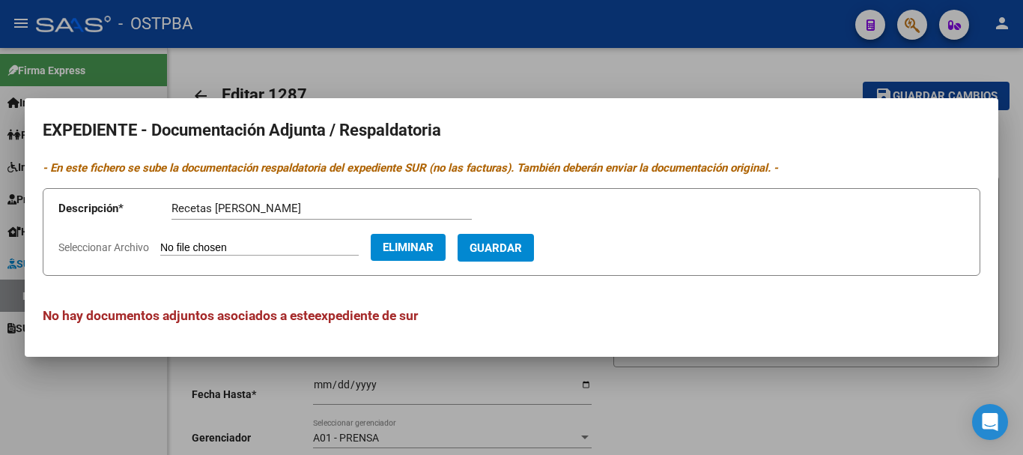
click at [522, 249] on span "Guardar" at bounding box center [496, 247] width 52 height 13
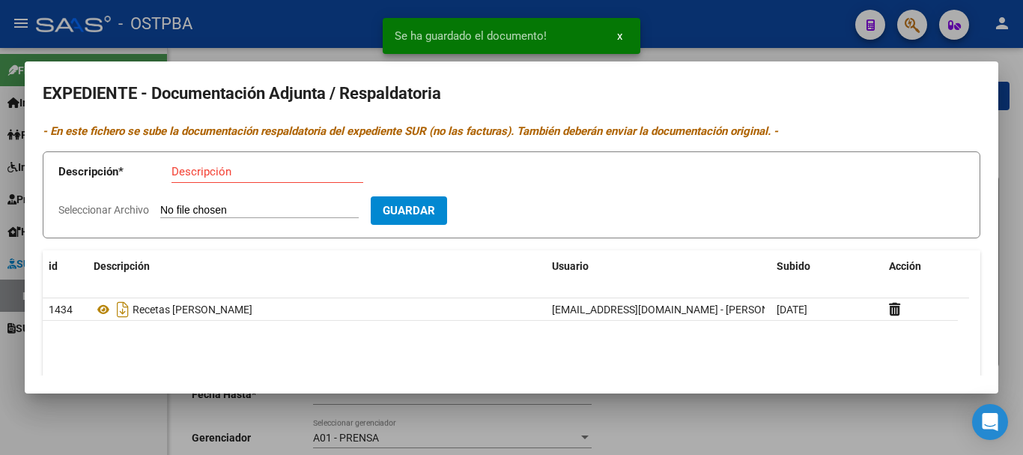
click at [871, 425] on div at bounding box center [511, 227] width 1023 height 455
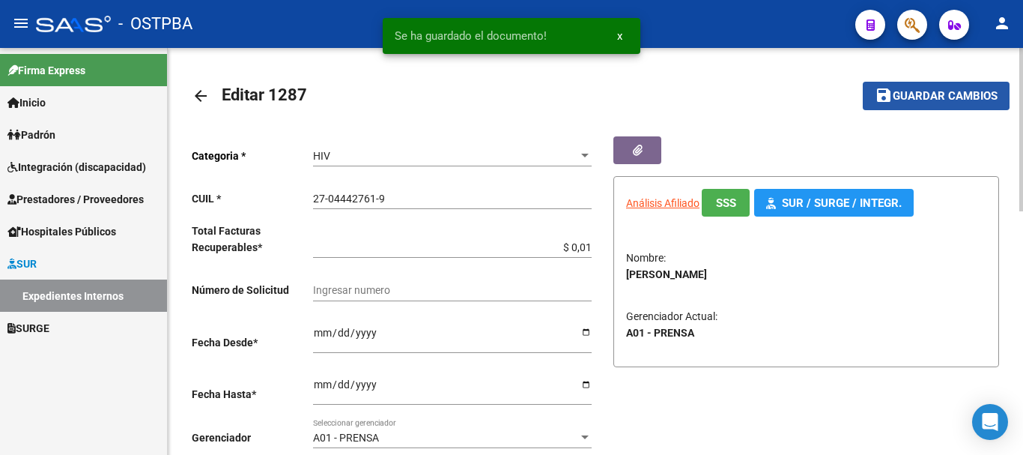
click at [923, 94] on span "Guardar cambios" at bounding box center [945, 96] width 105 height 13
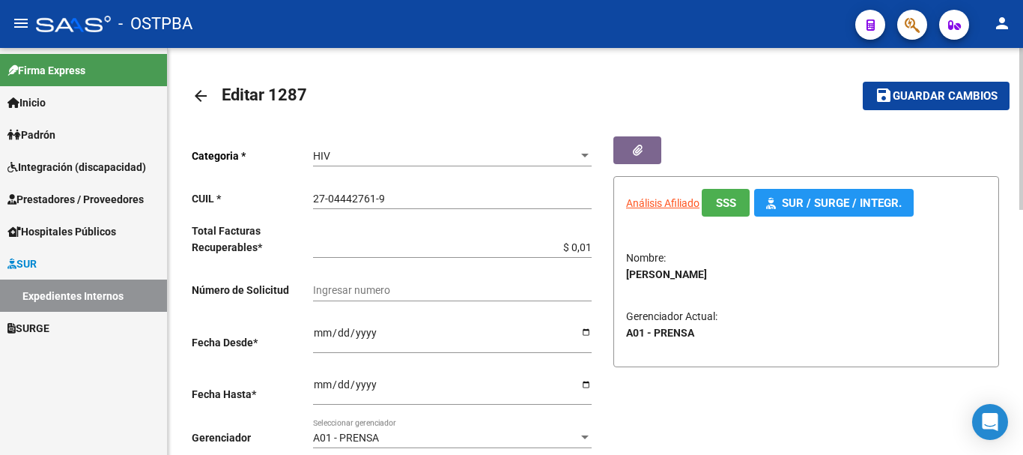
click at [944, 94] on span "Guardar cambios" at bounding box center [945, 96] width 105 height 13
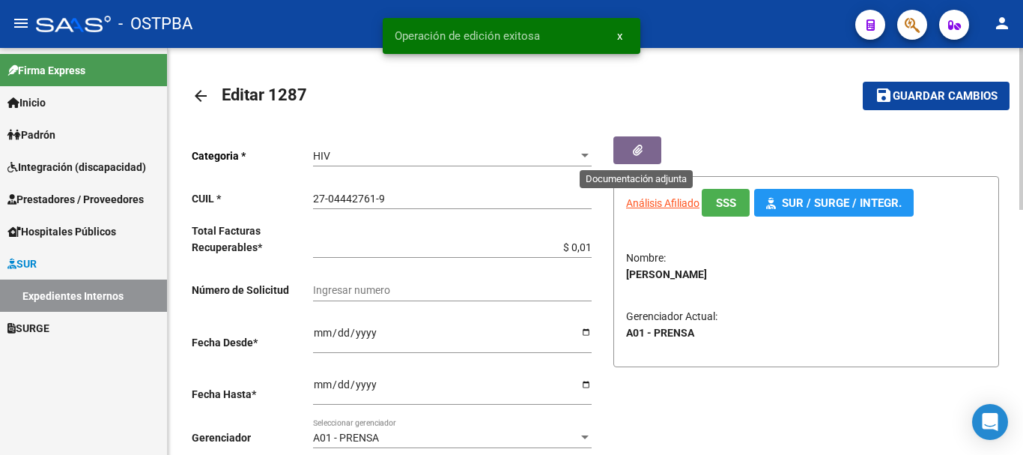
click at [640, 145] on icon "button" at bounding box center [638, 150] width 10 height 11
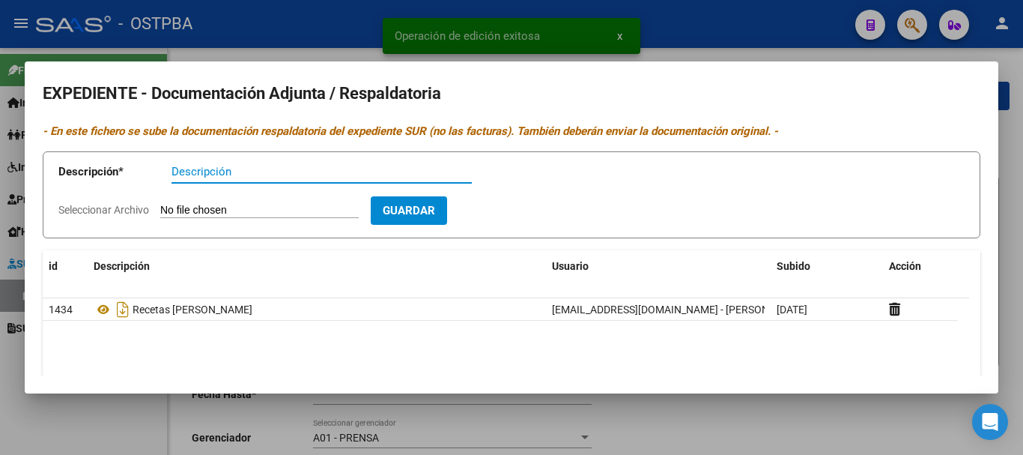
click at [750, 413] on div at bounding box center [511, 227] width 1023 height 455
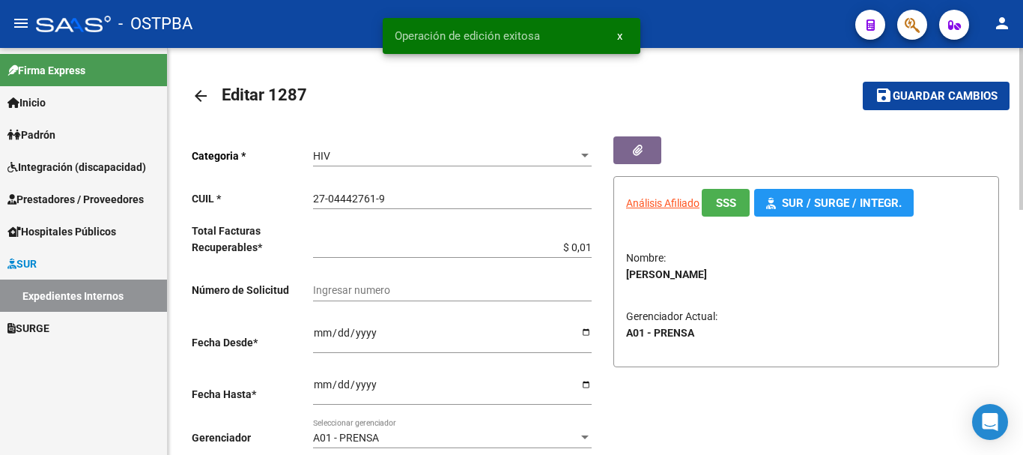
click at [195, 91] on mat-icon "arrow_back" at bounding box center [201, 96] width 18 height 18
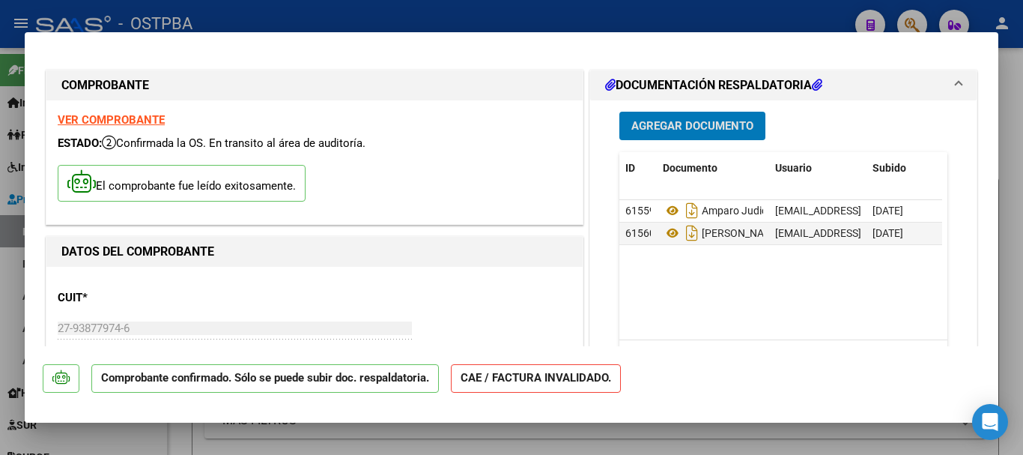
click at [698, 127] on span "Agregar Documento" at bounding box center [692, 126] width 122 height 13
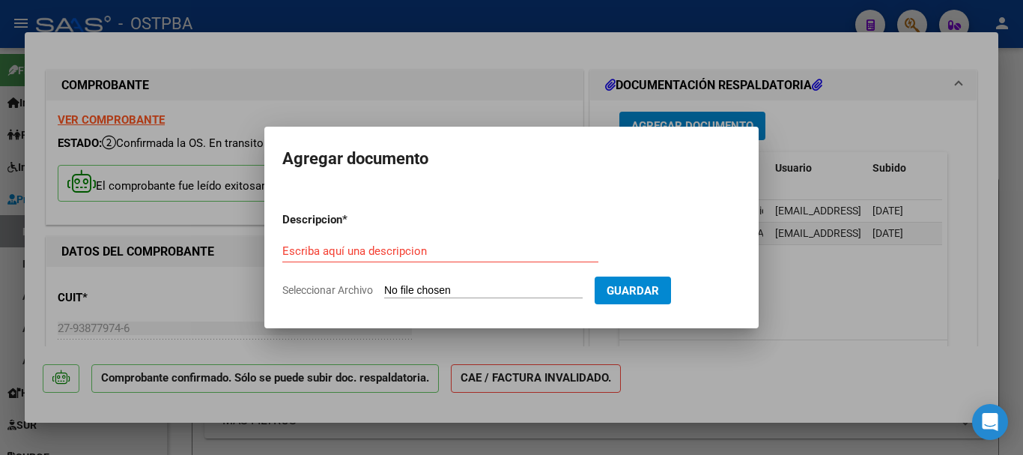
click at [331, 254] on input "Escriba aquí una descripcion" at bounding box center [440, 250] width 316 height 13
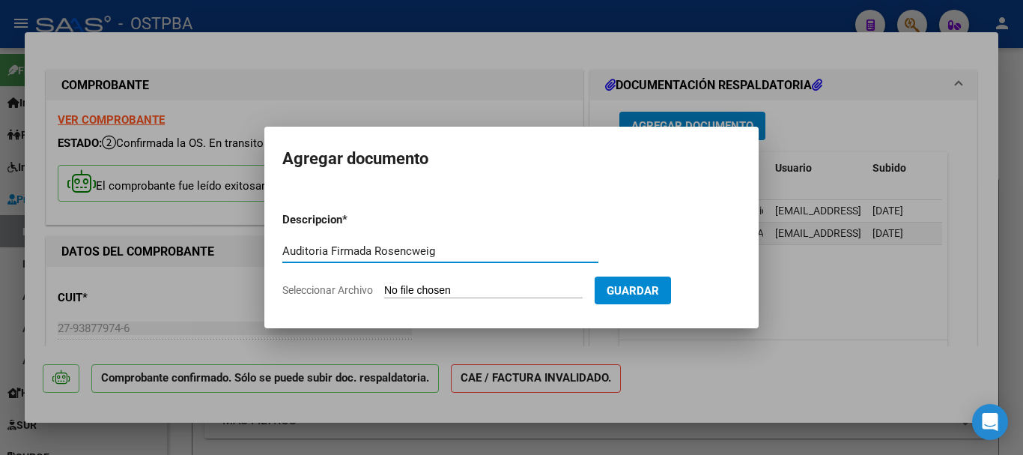
type input "Auditoria Firmada Rosencweig"
click at [419, 284] on input "Seleccionar Archivo" at bounding box center [483, 291] width 198 height 14
type input "C:\fakepath\Auditoria Firmada Sra.Rosencweig_20250908_0001.pdf"
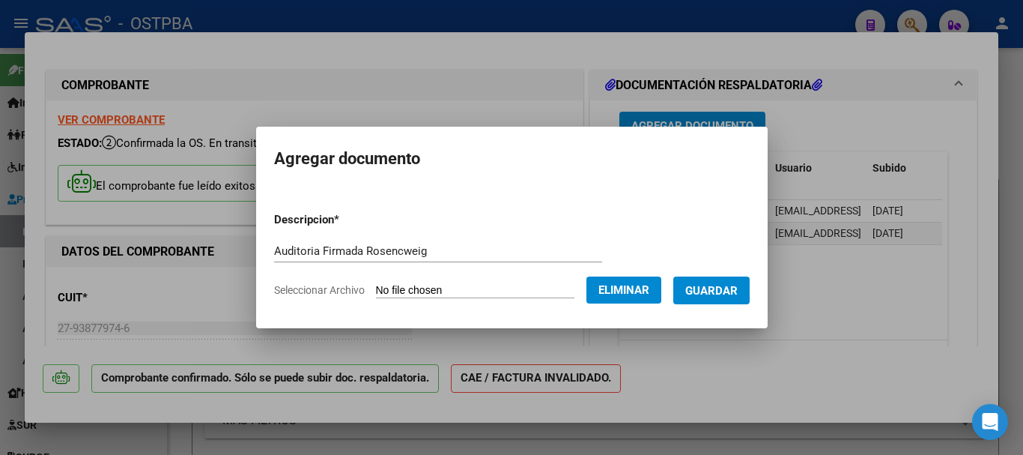
click at [723, 286] on span "Guardar" at bounding box center [711, 290] width 52 height 13
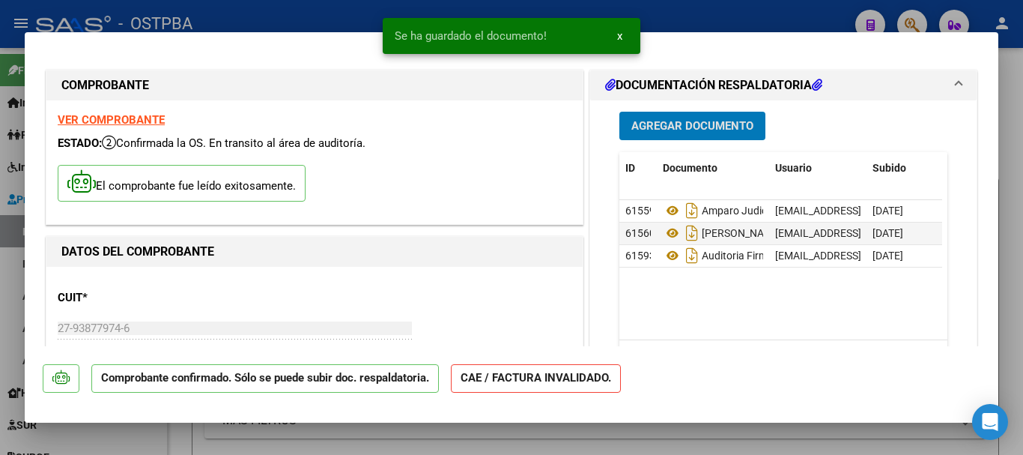
click at [866, 435] on div at bounding box center [511, 227] width 1023 height 455
